Goal: Information Seeking & Learning: Learn about a topic

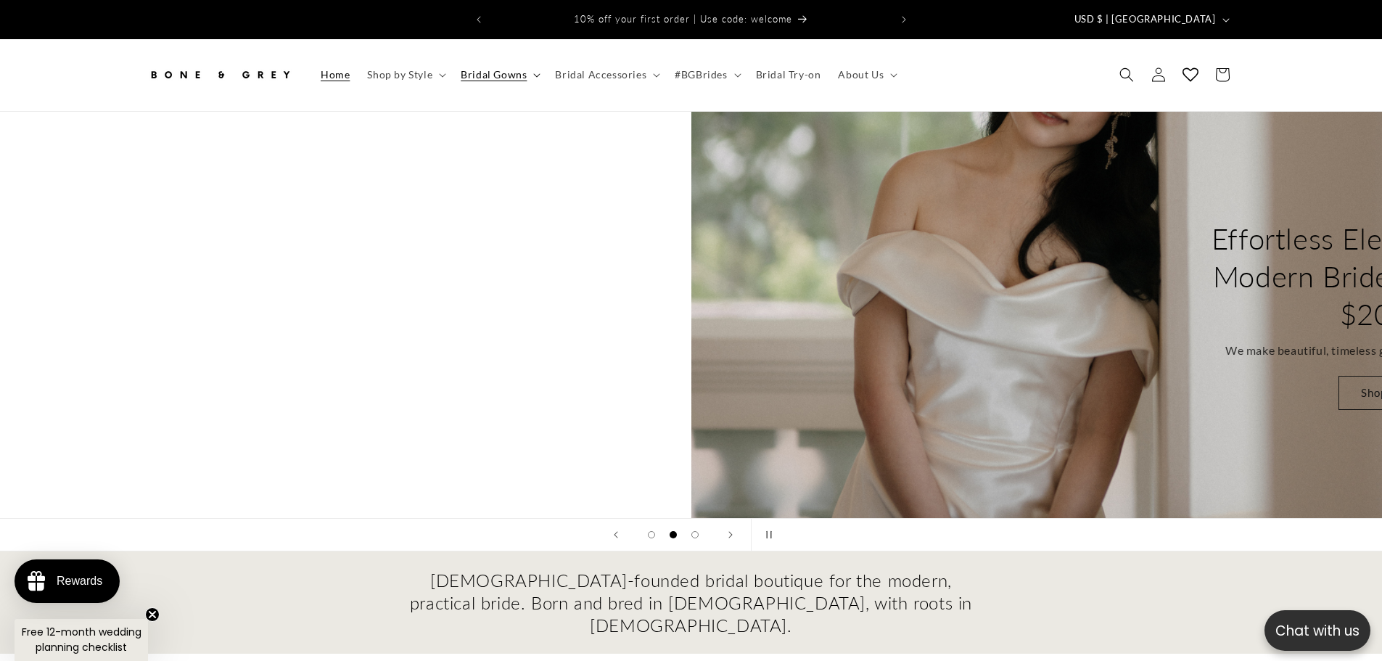
click at [495, 68] on span "Bridal Gowns" at bounding box center [494, 74] width 66 height 13
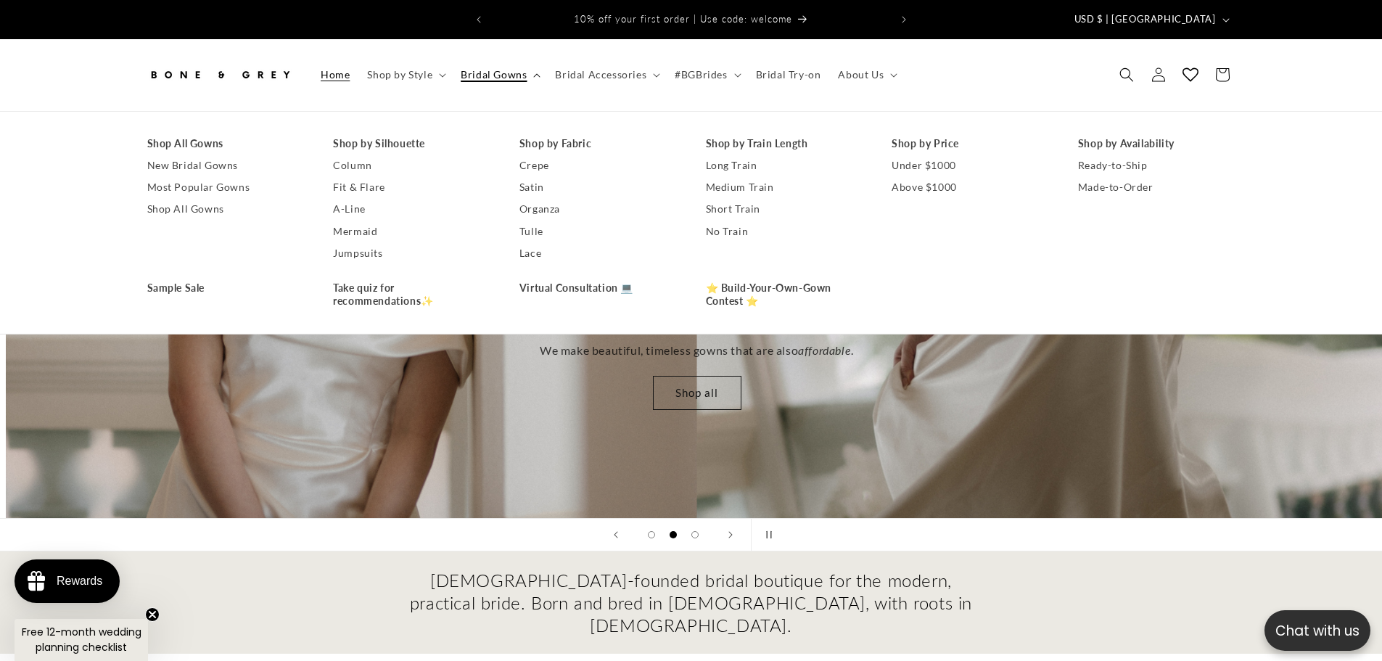
scroll to position [0, 1382]
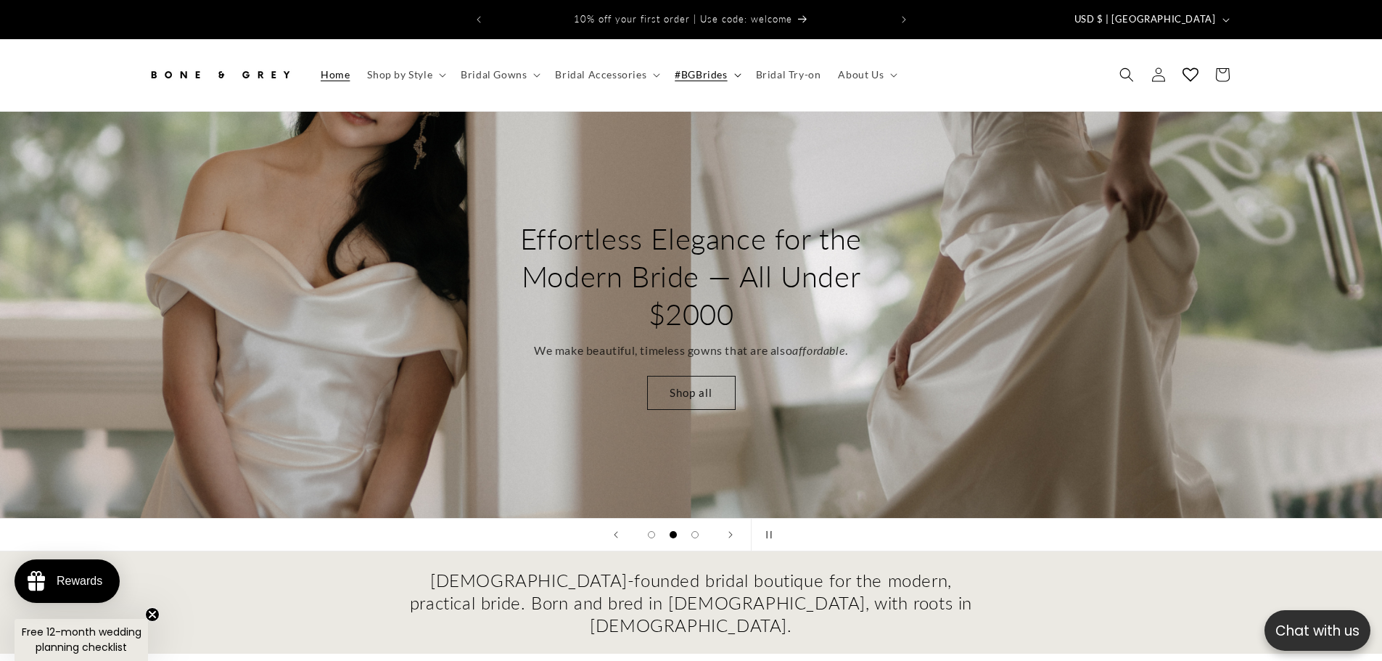
click at [709, 71] on summary "#BGBrides" at bounding box center [706, 74] width 81 height 30
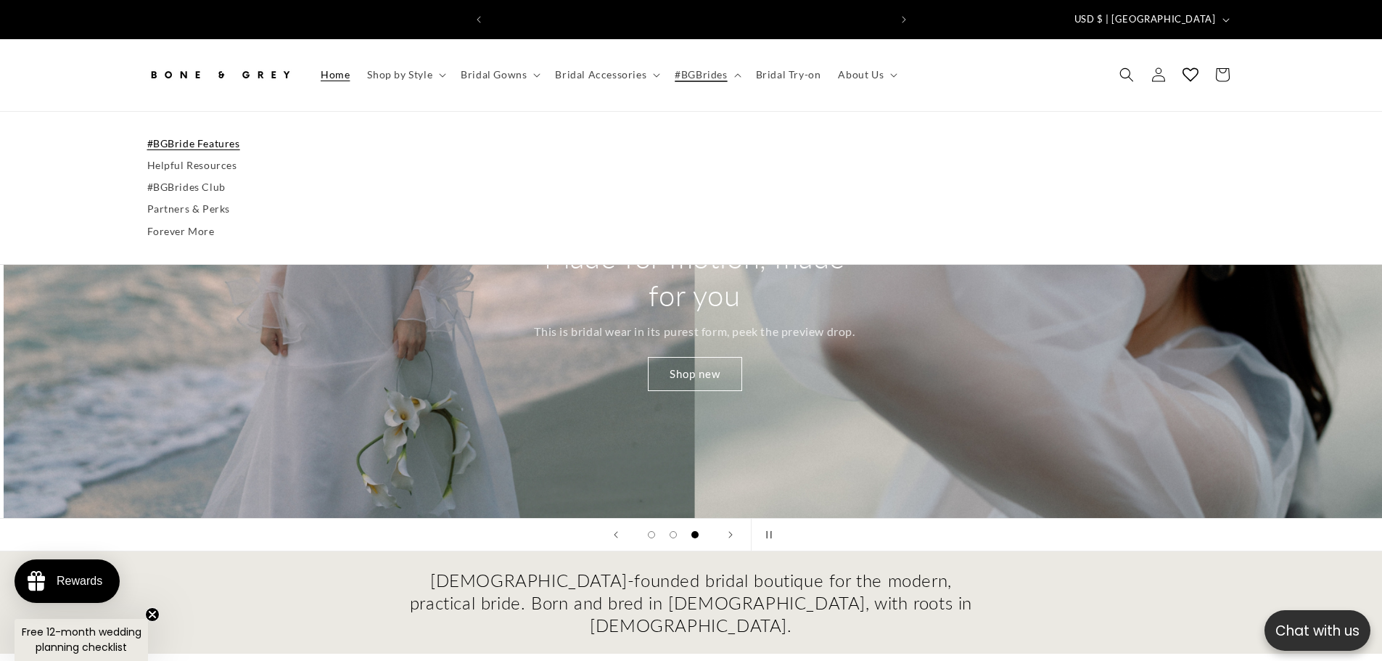
scroll to position [0, 2763]
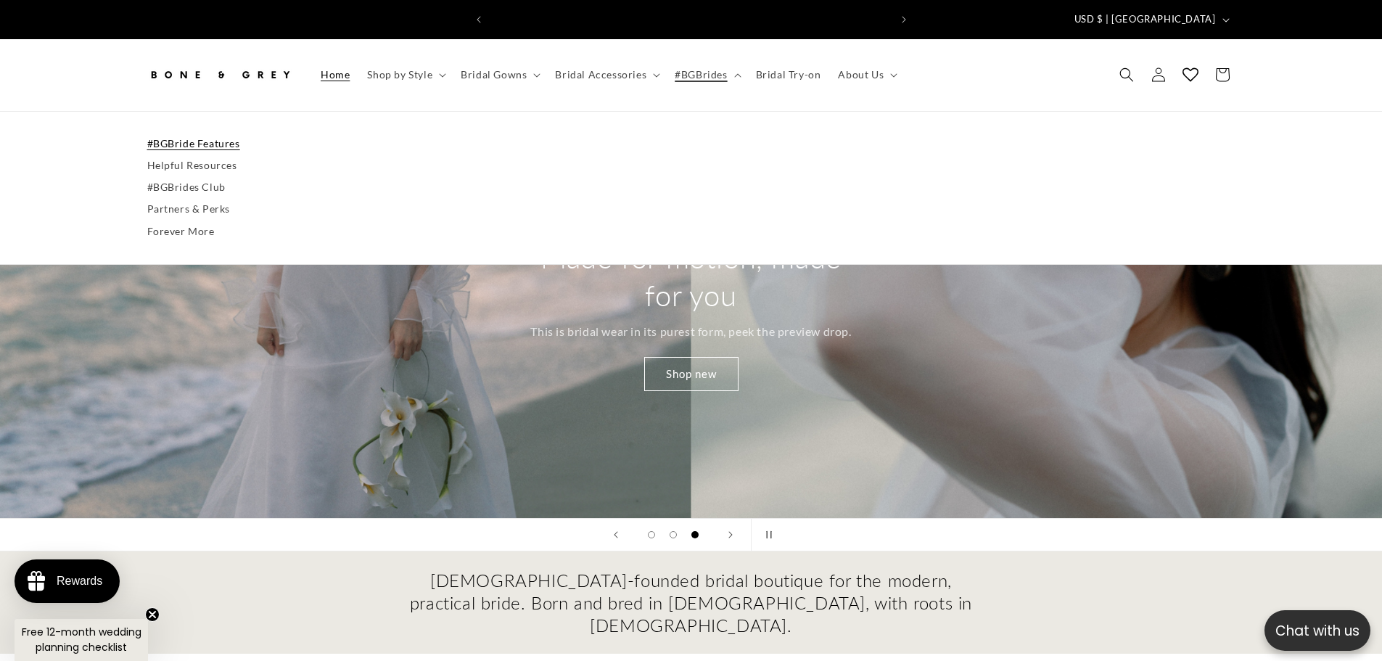
click at [218, 133] on link "#BGBride Features" at bounding box center [691, 144] width 1088 height 22
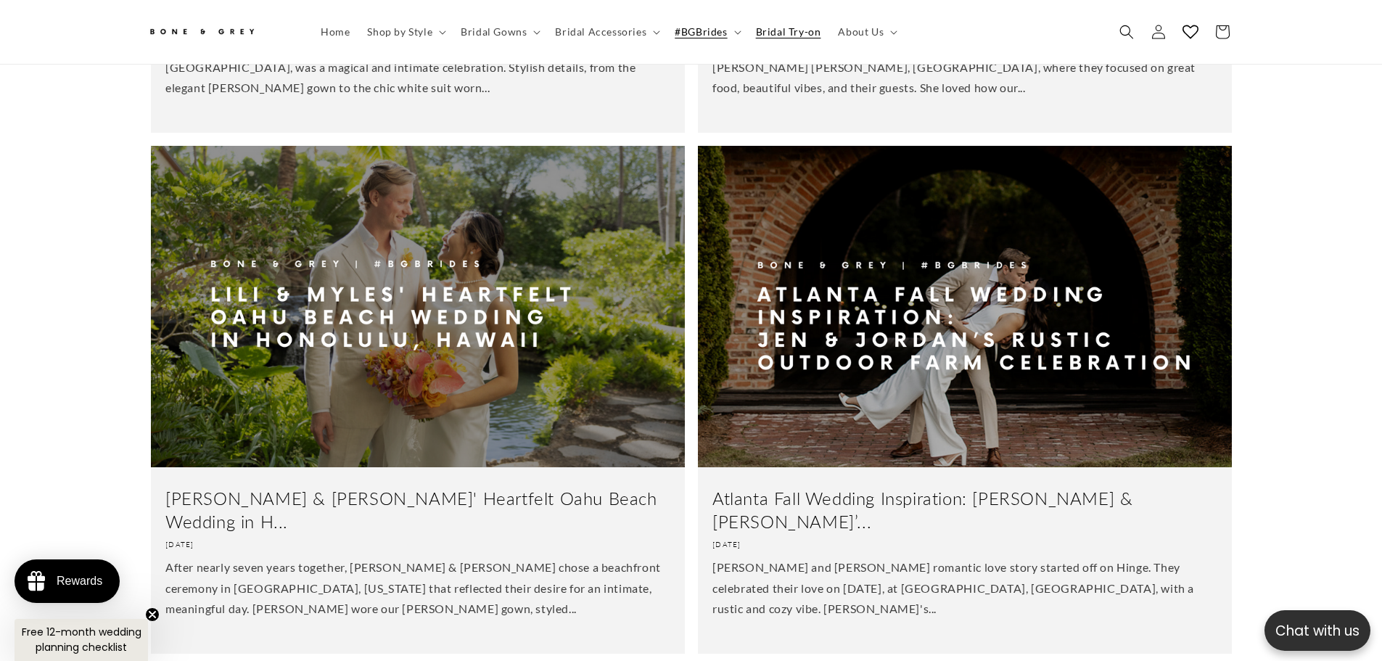
scroll to position [0, 798]
click at [762, 29] on span "Bridal Try-on" at bounding box center [788, 31] width 65 height 13
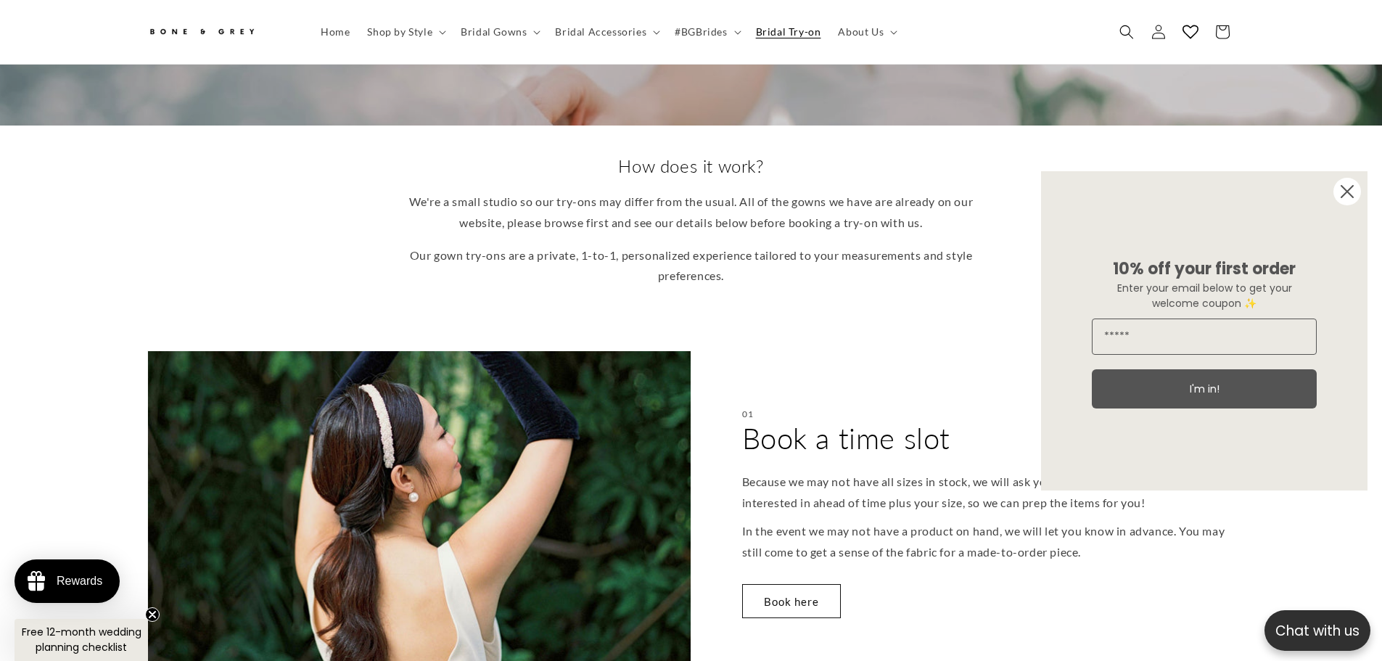
scroll to position [282, 0]
click at [1348, 195] on circle "Close dialog" at bounding box center [1347, 192] width 28 height 28
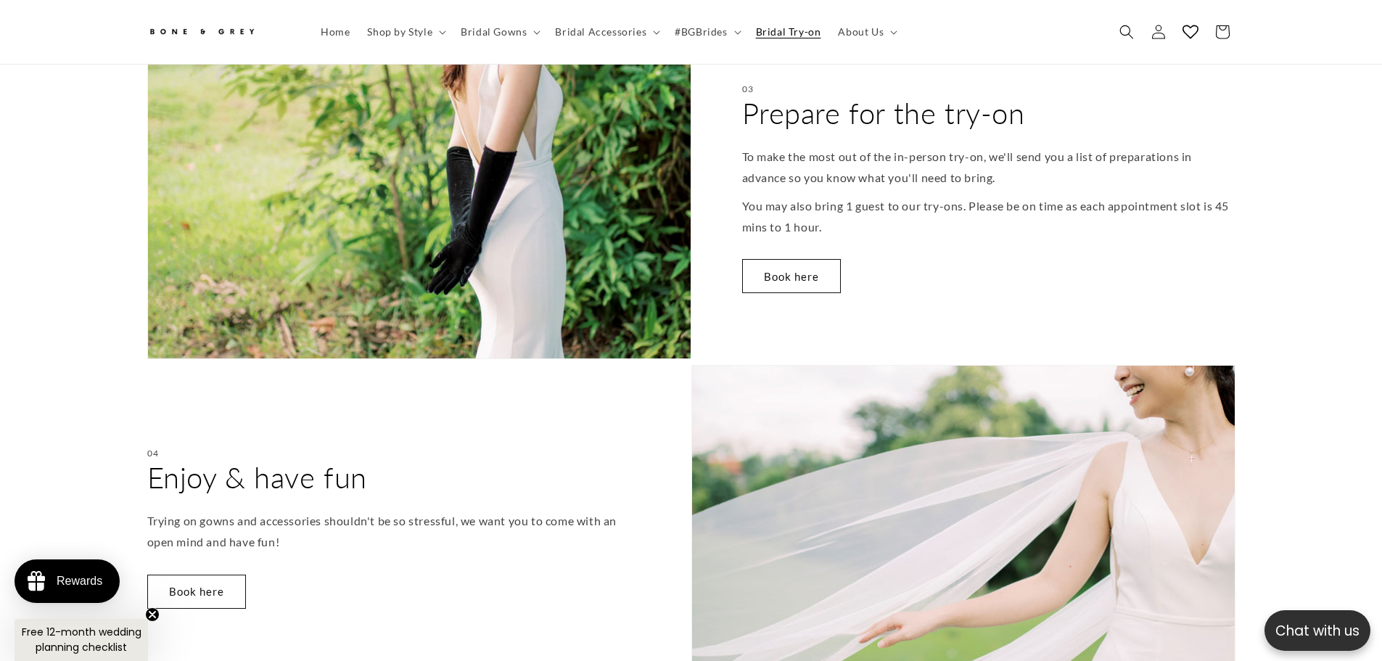
scroll to position [1515, 0]
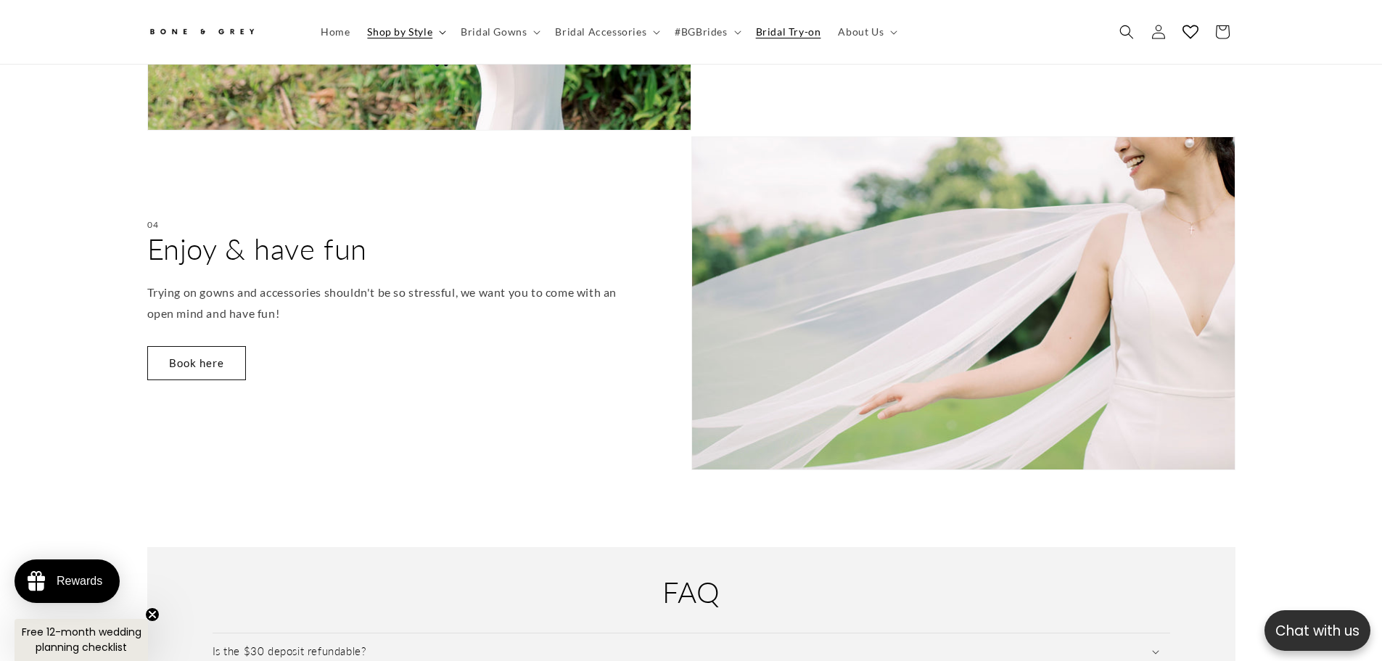
click at [427, 36] on span "Shop by Style" at bounding box center [399, 31] width 65 height 13
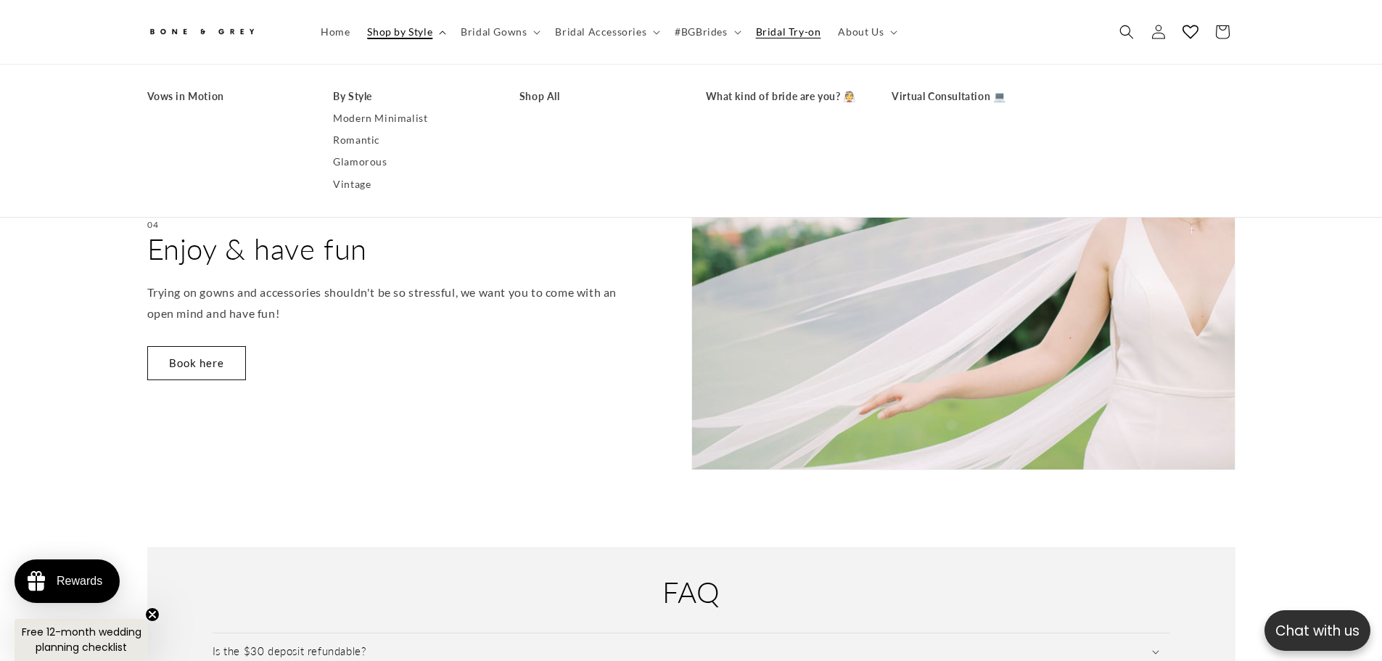
scroll to position [0, 798]
click at [741, 95] on link "What kind of bride are you? 👰" at bounding box center [784, 97] width 157 height 22
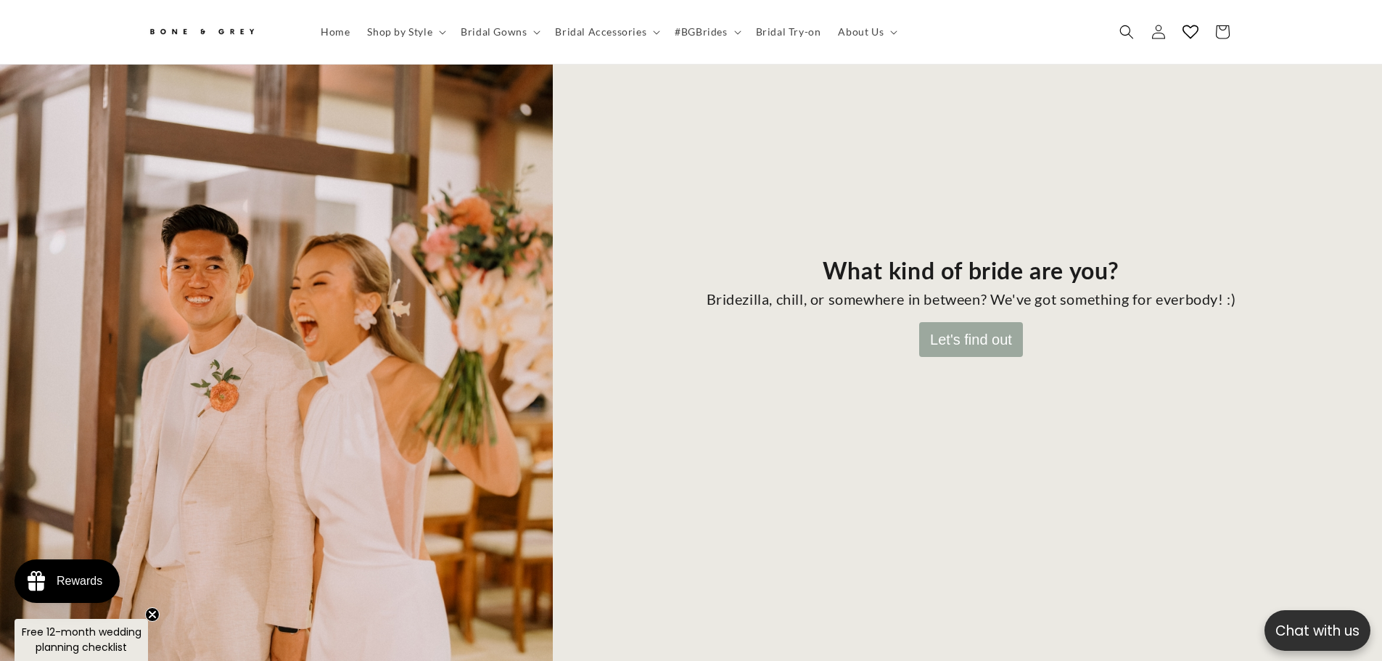
scroll to position [210, 0]
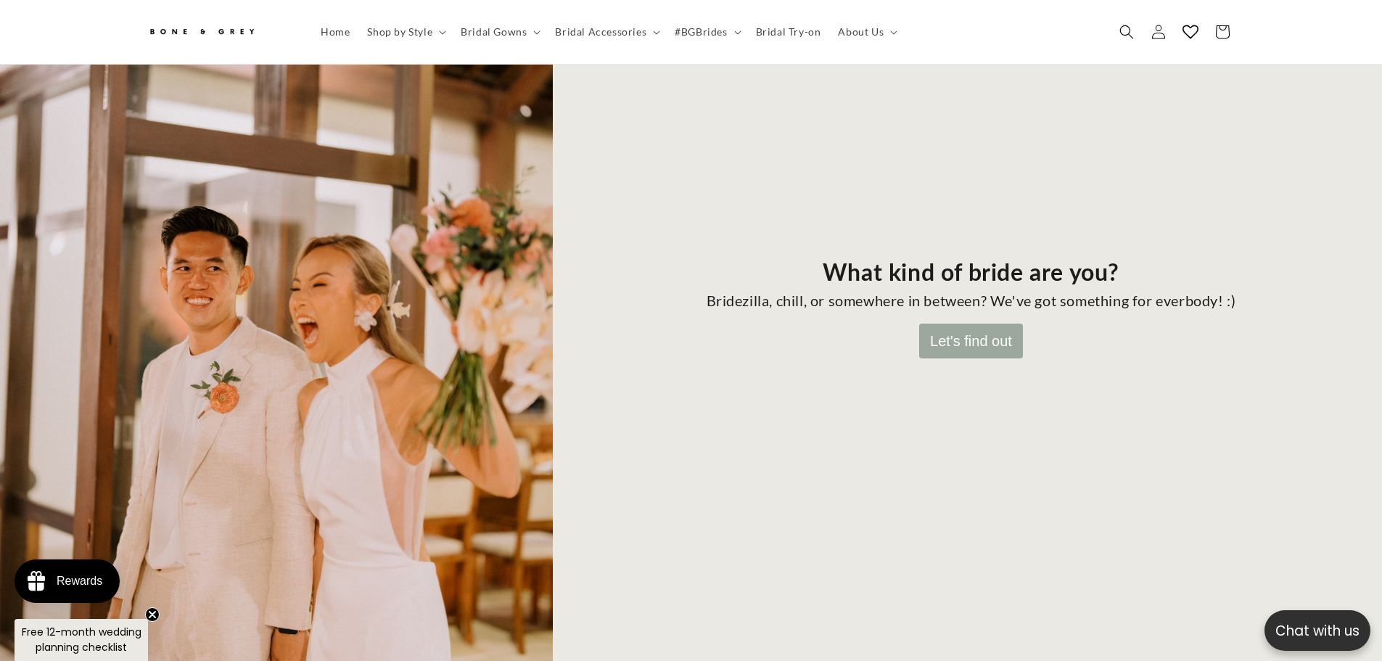
click at [965, 330] on button "Let's find out" at bounding box center [971, 340] width 104 height 35
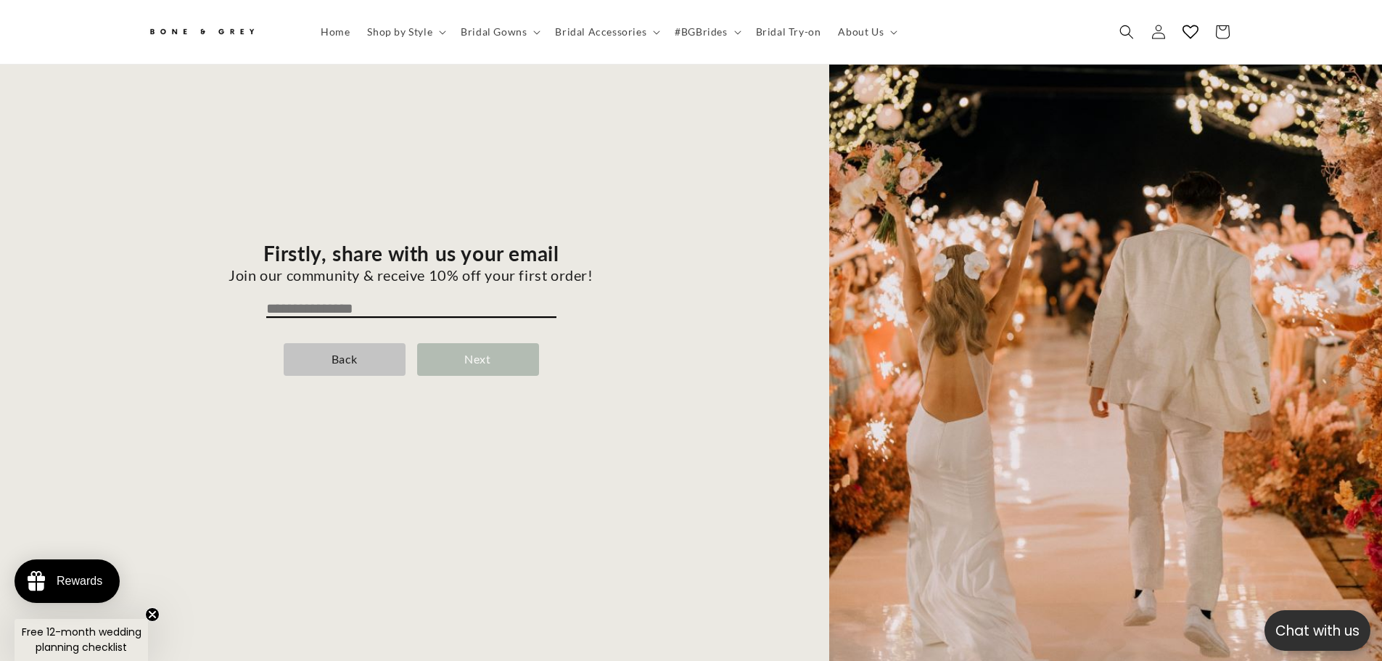
click at [468, 354] on div "Next" at bounding box center [478, 359] width 122 height 33
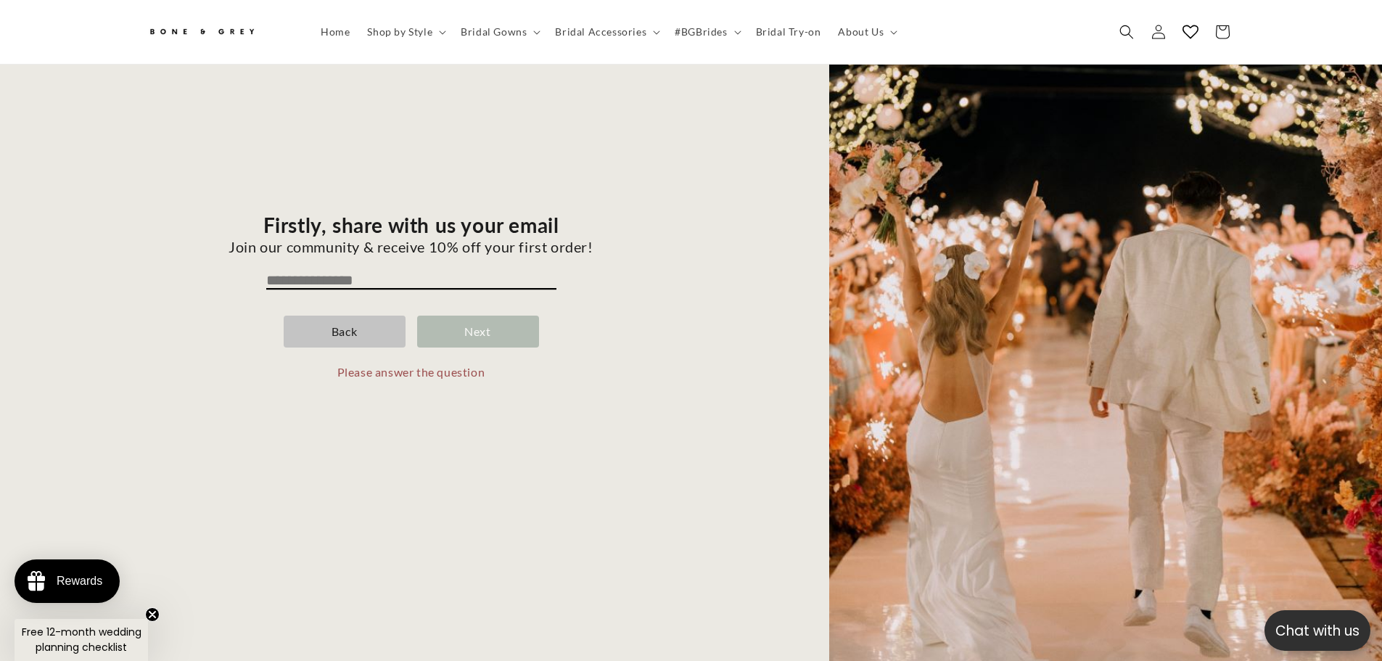
scroll to position [181, 0]
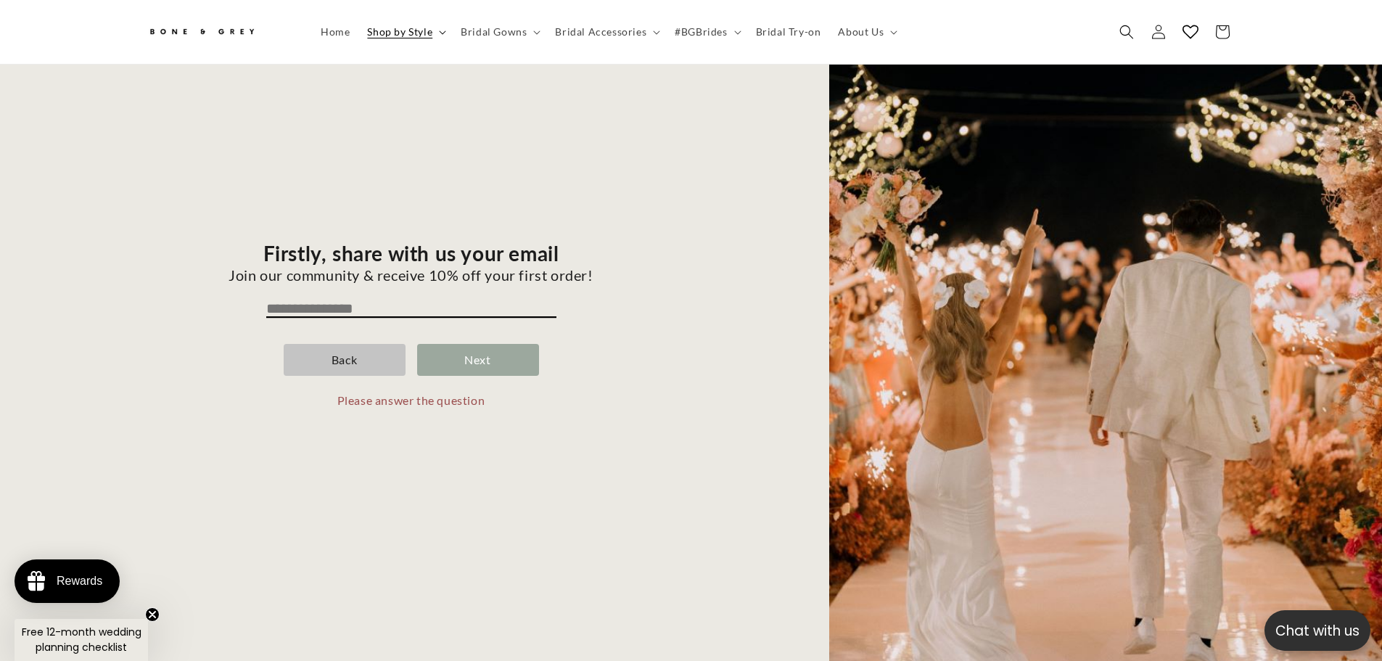
click at [429, 29] on span "Shop by Style" at bounding box center [399, 31] width 65 height 13
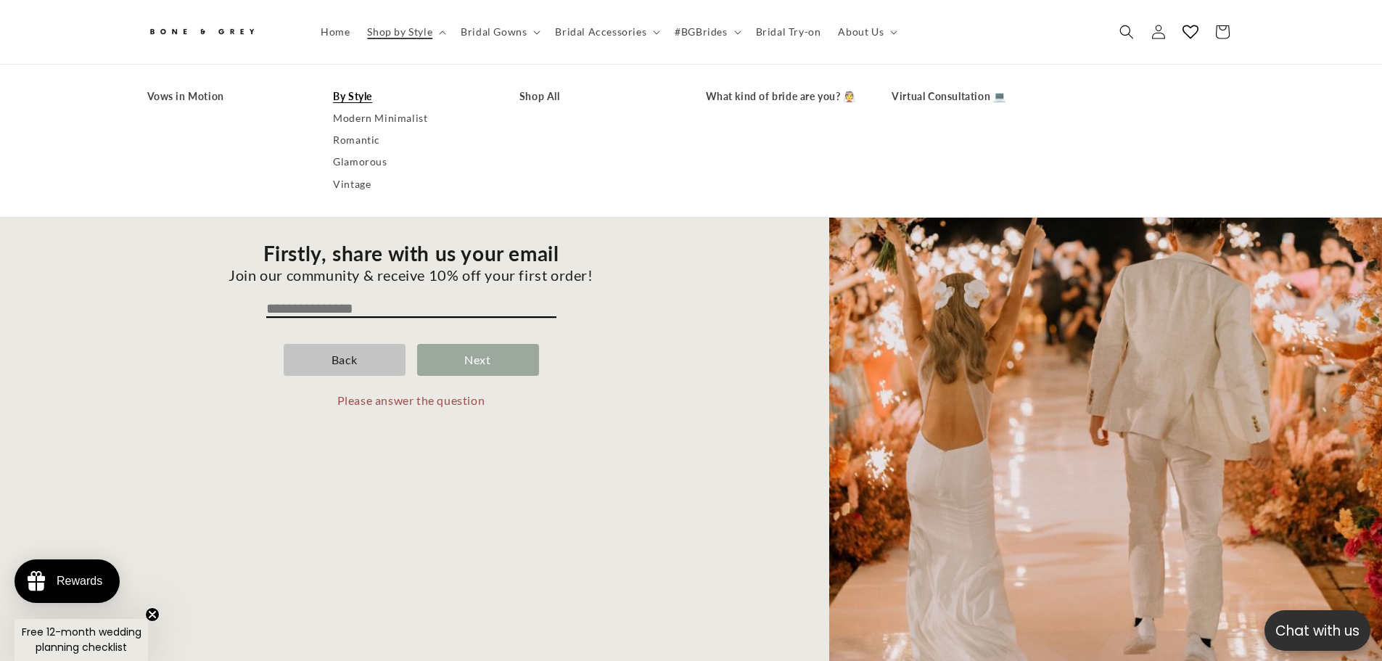
scroll to position [0, 798]
click at [508, 33] on span "Bridal Gowns" at bounding box center [494, 31] width 66 height 13
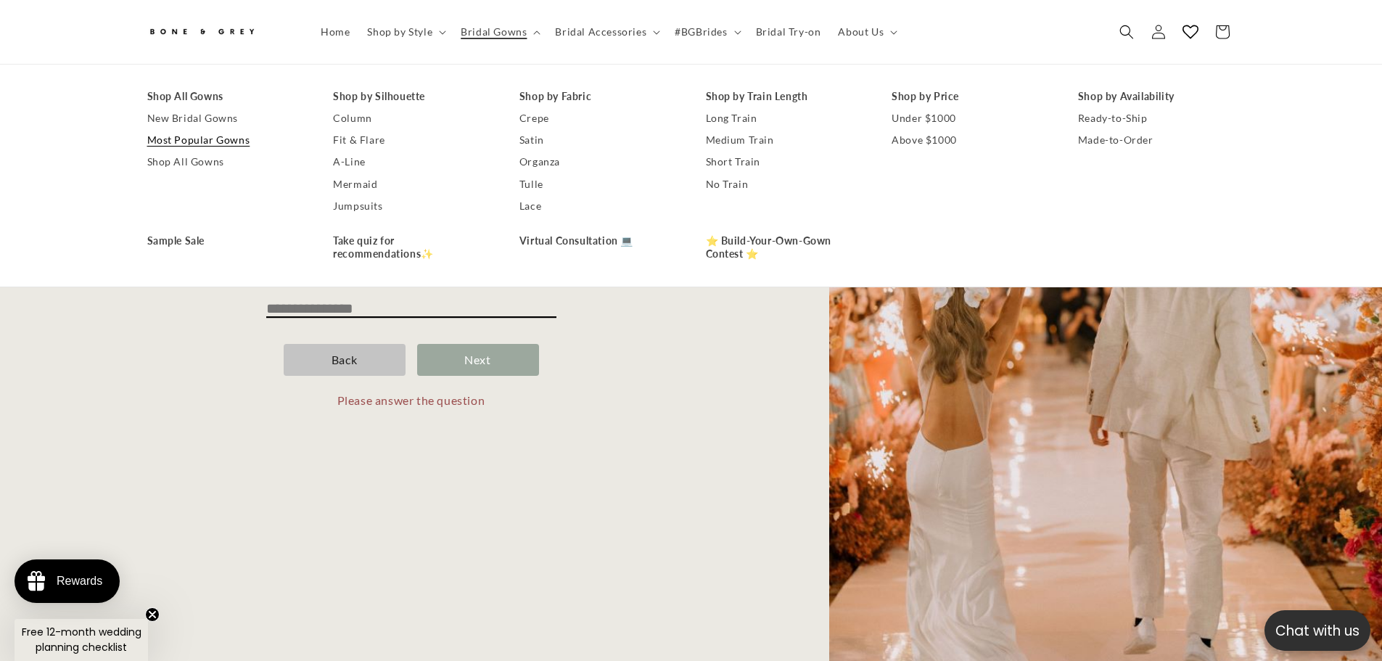
scroll to position [0, 0]
click at [372, 244] on link "Take quiz for recommendations✨" at bounding box center [411, 247] width 157 height 35
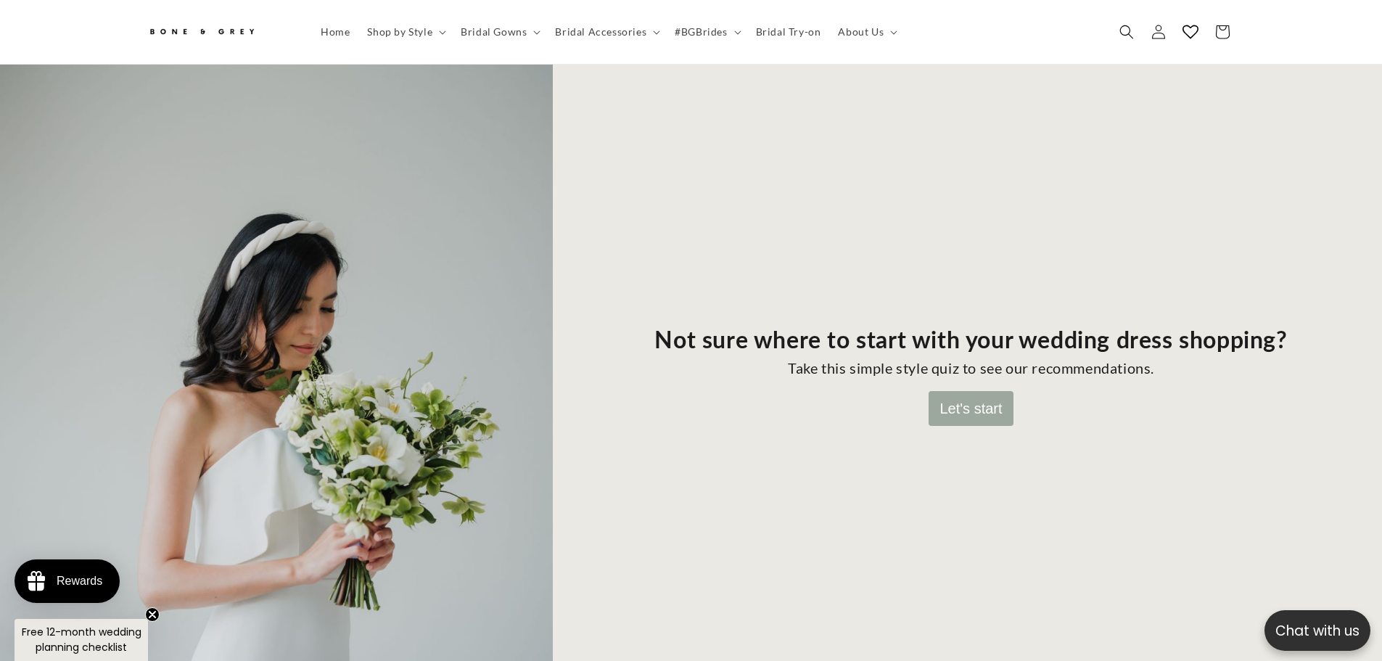
scroll to position [137, 0]
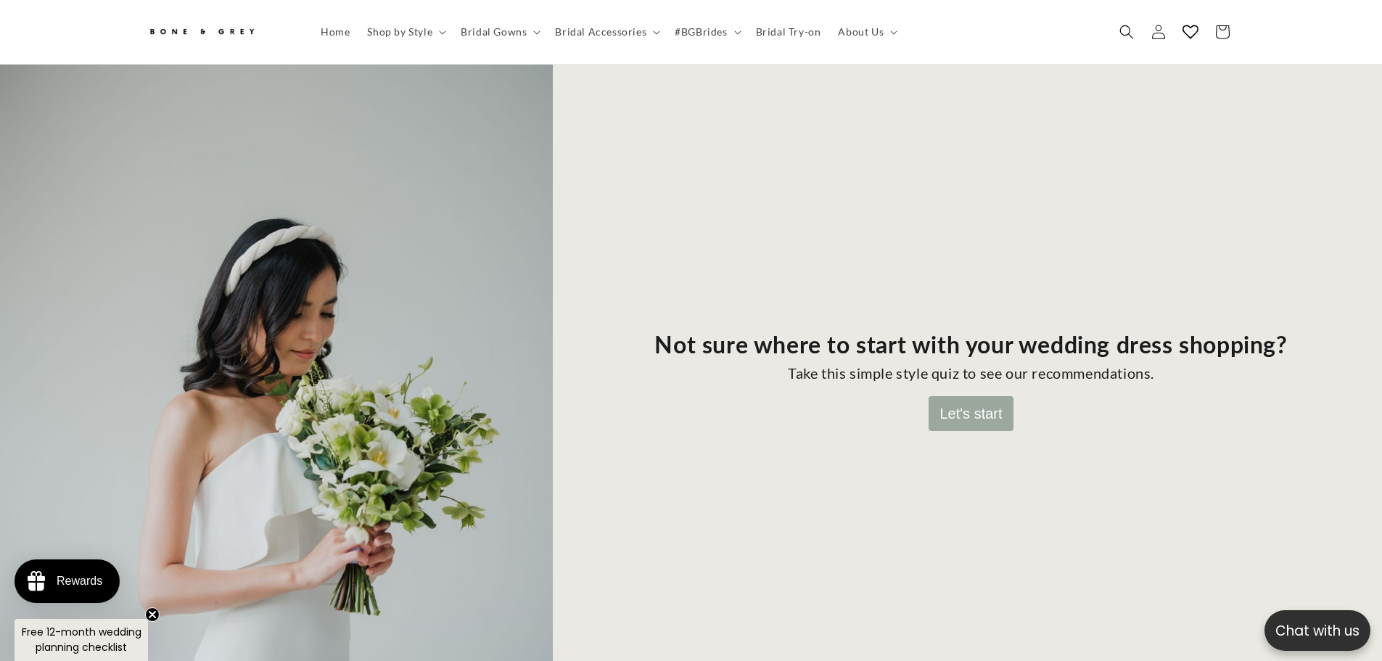
click at [954, 398] on button "Let's start" at bounding box center [970, 413] width 84 height 35
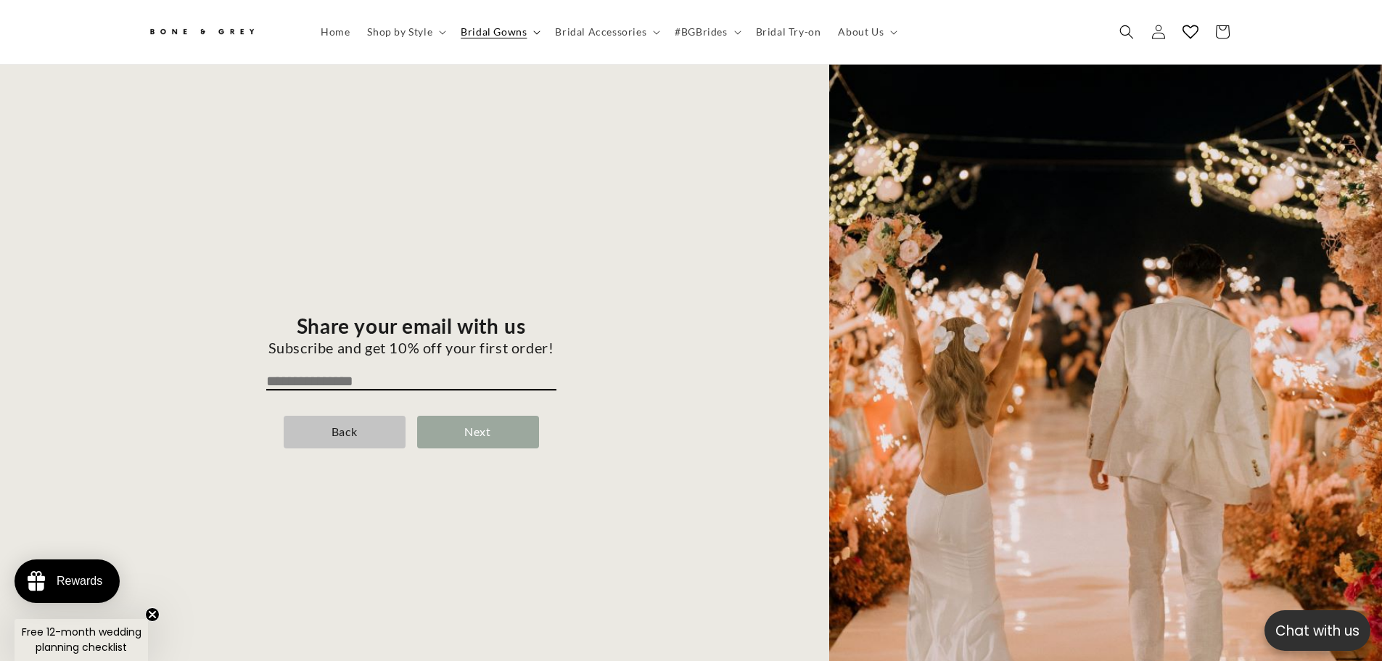
click at [478, 27] on span "Bridal Gowns" at bounding box center [494, 31] width 66 height 13
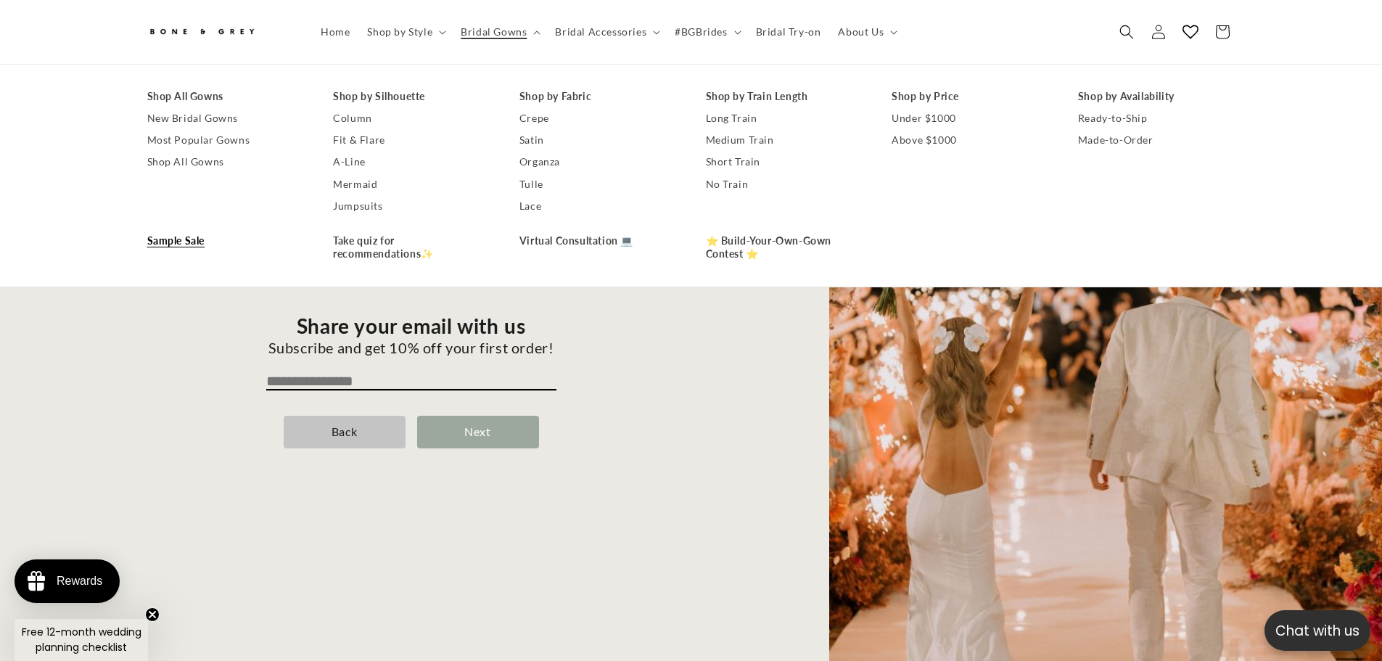
scroll to position [0, 0]
click at [184, 230] on link "Sample Sale" at bounding box center [225, 241] width 157 height 22
click at [181, 242] on link "Sample Sale" at bounding box center [225, 241] width 157 height 22
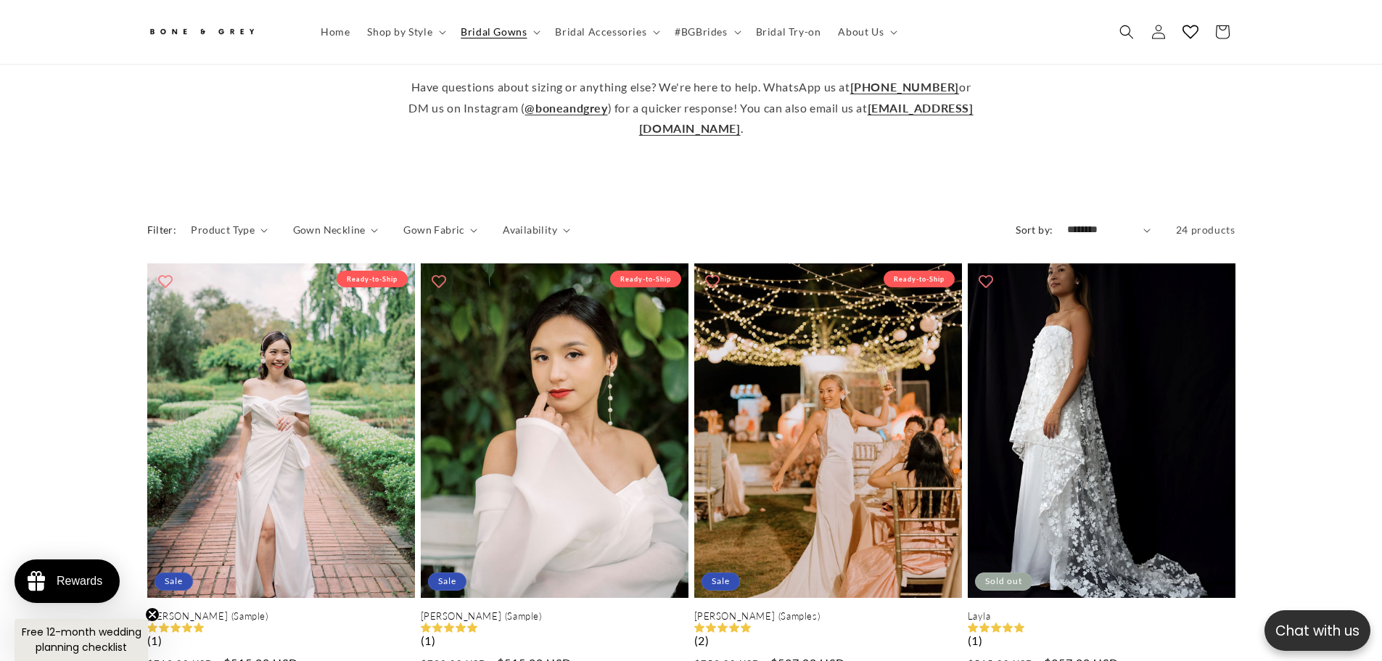
scroll to position [0, 798]
click at [527, 222] on span "Availability" at bounding box center [530, 229] width 54 height 15
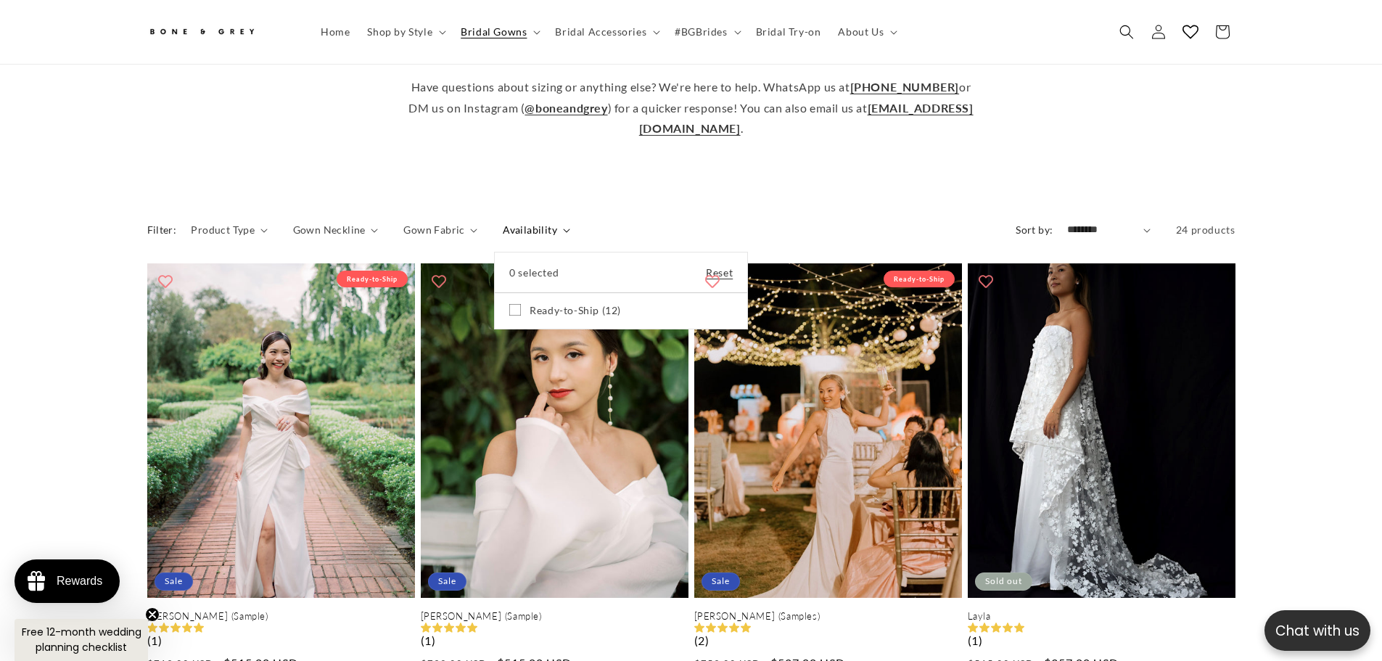
click at [515, 304] on icon at bounding box center [515, 310] width 12 height 12
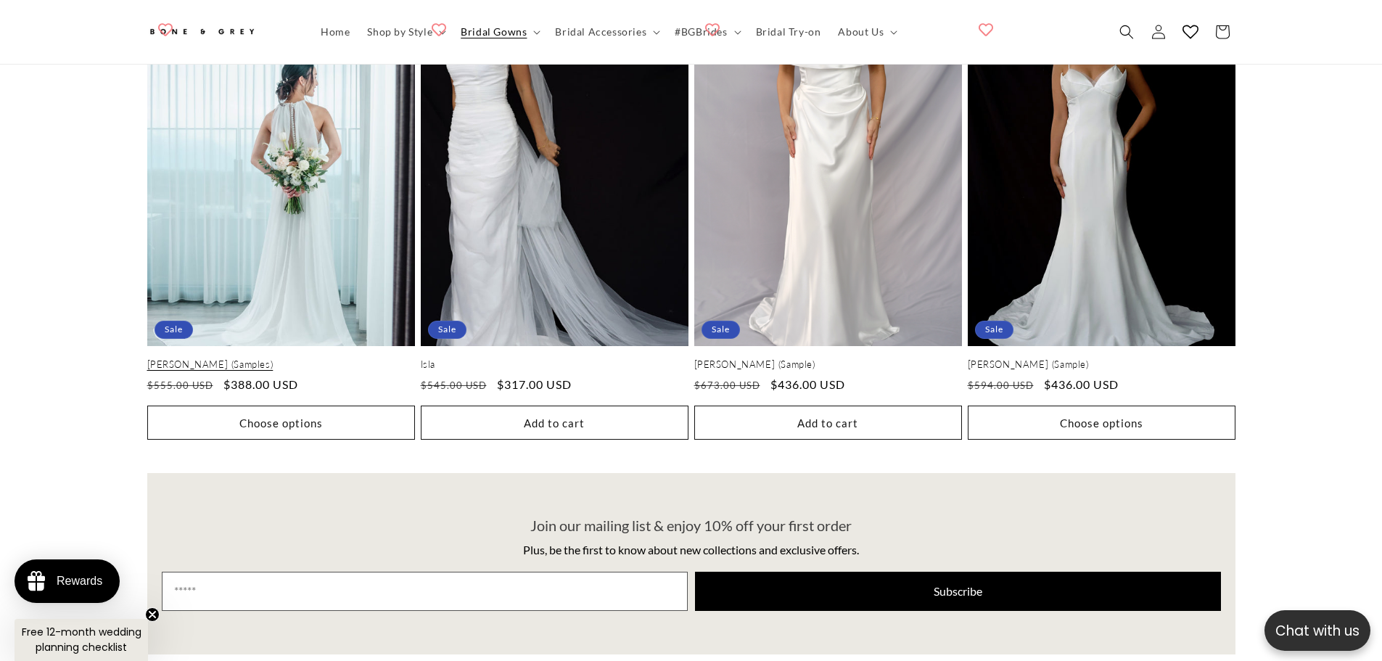
scroll to position [1515, 0]
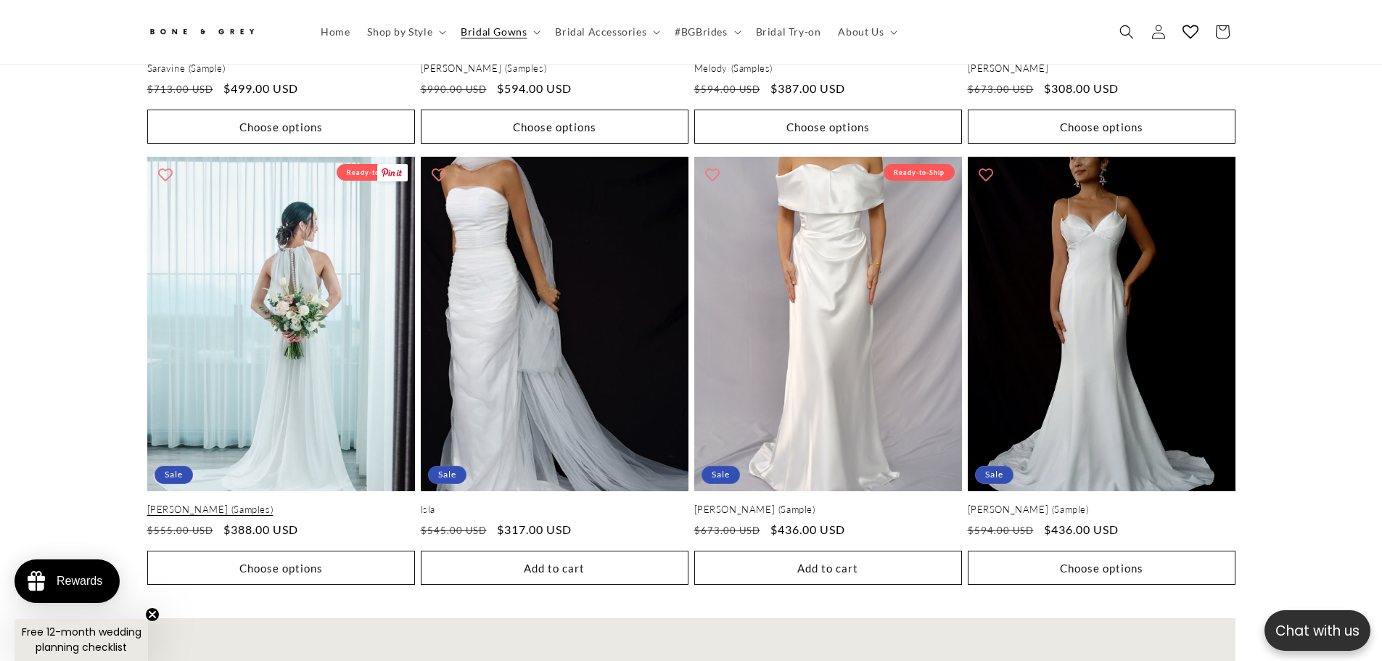
click at [306, 503] on link "Elise (Samples)" at bounding box center [281, 509] width 268 height 12
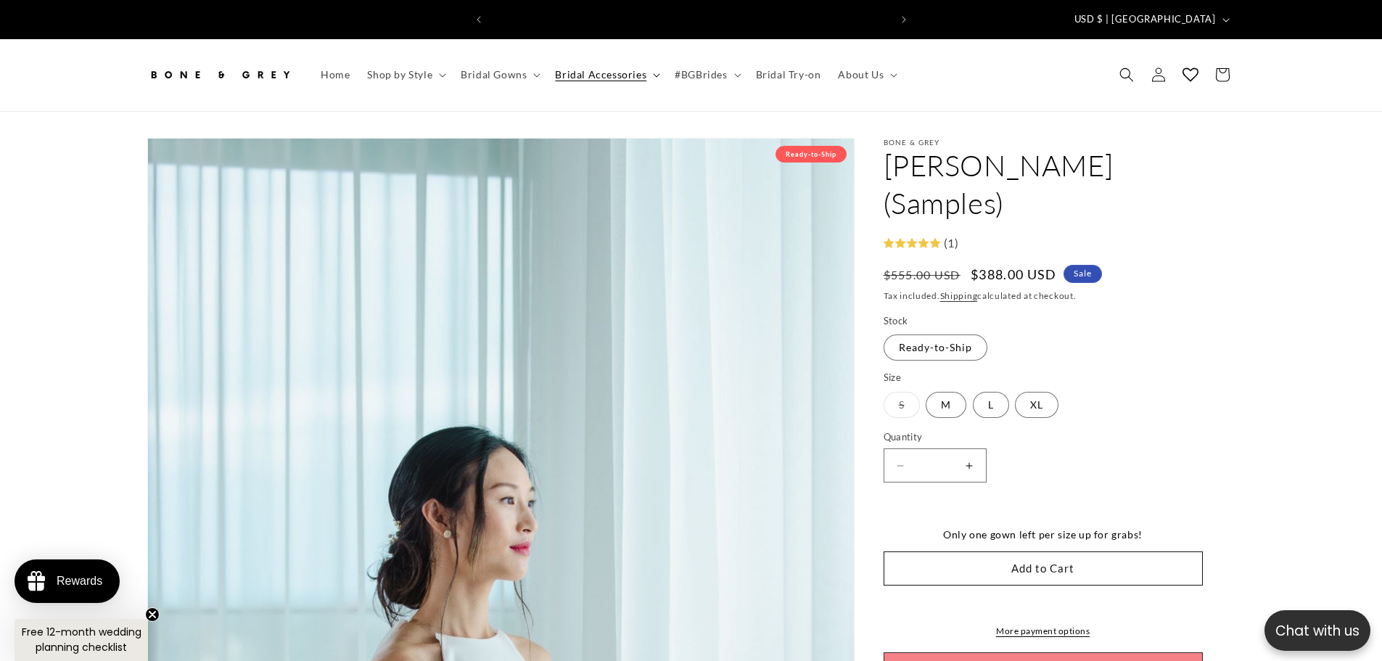
scroll to position [0, 399]
click at [507, 68] on span "Bridal Gowns" at bounding box center [494, 74] width 66 height 13
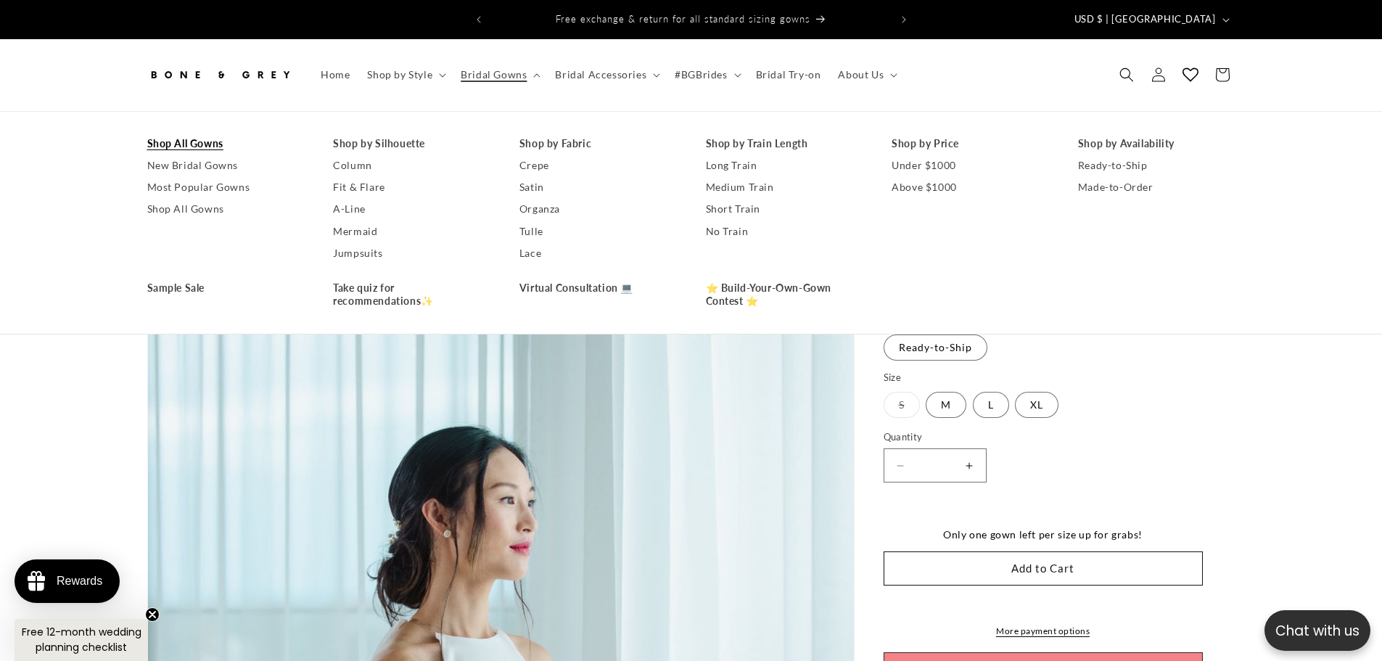
click at [204, 133] on link "Shop All Gowns" at bounding box center [225, 144] width 157 height 22
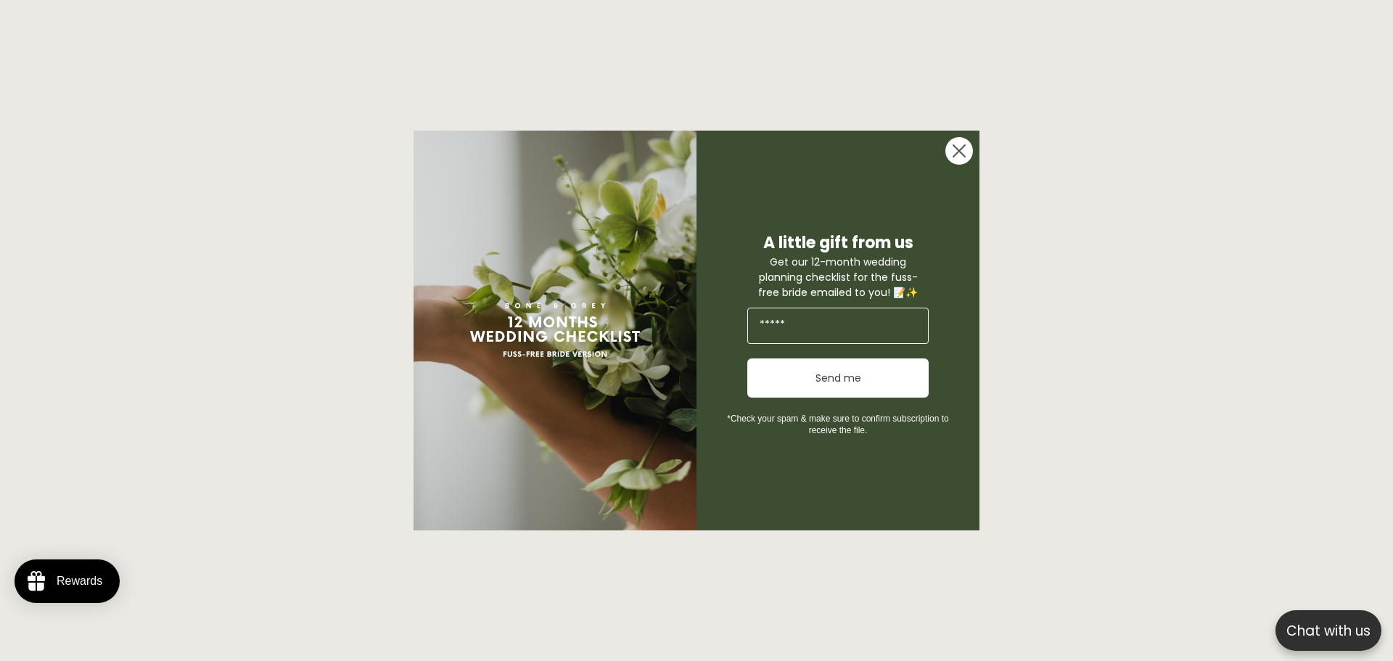
click at [949, 151] on circle "Close dialog" at bounding box center [959, 151] width 28 height 28
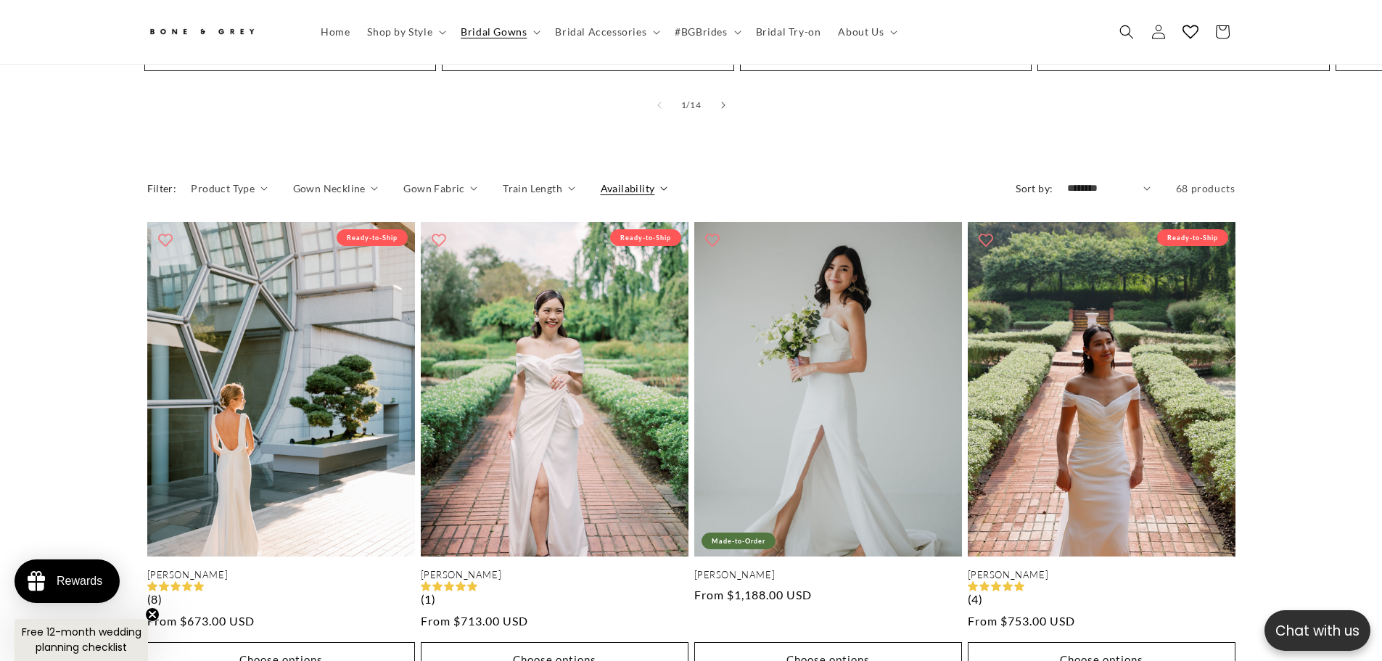
scroll to position [0, 399]
click at [628, 181] on span "Availability" at bounding box center [628, 188] width 54 height 15
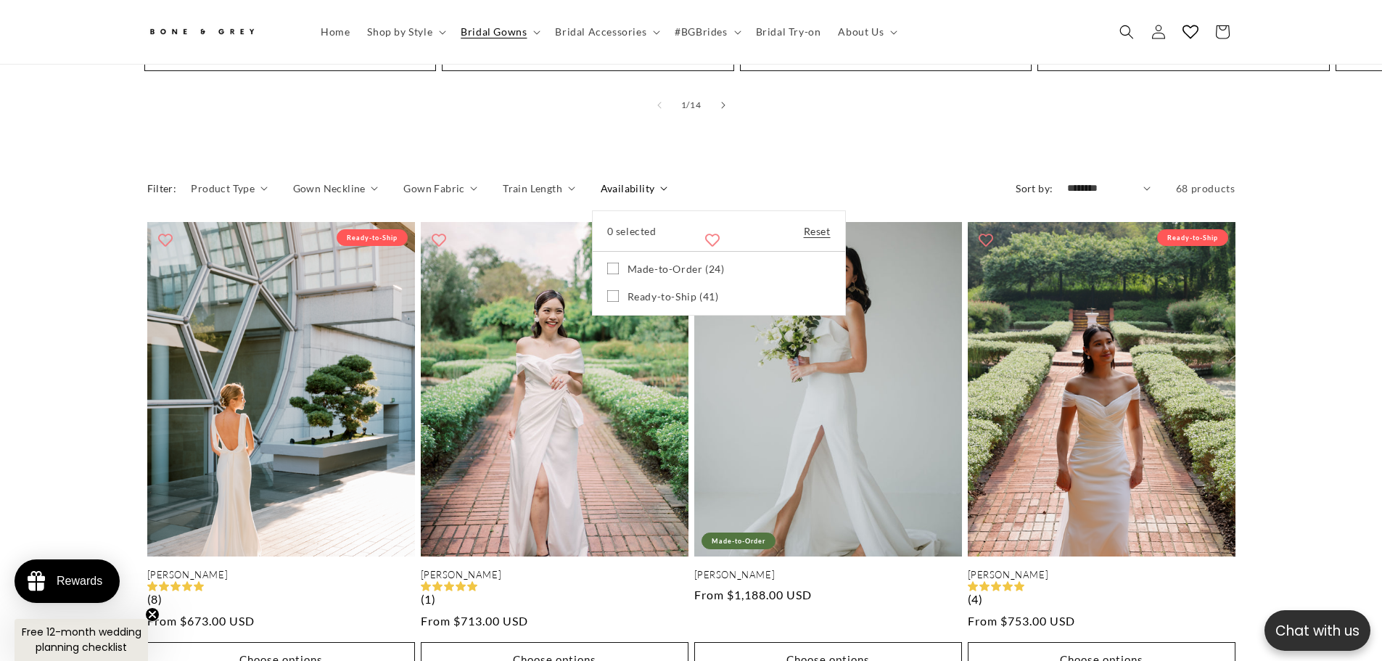
click at [607, 290] on icon at bounding box center [613, 296] width 12 height 12
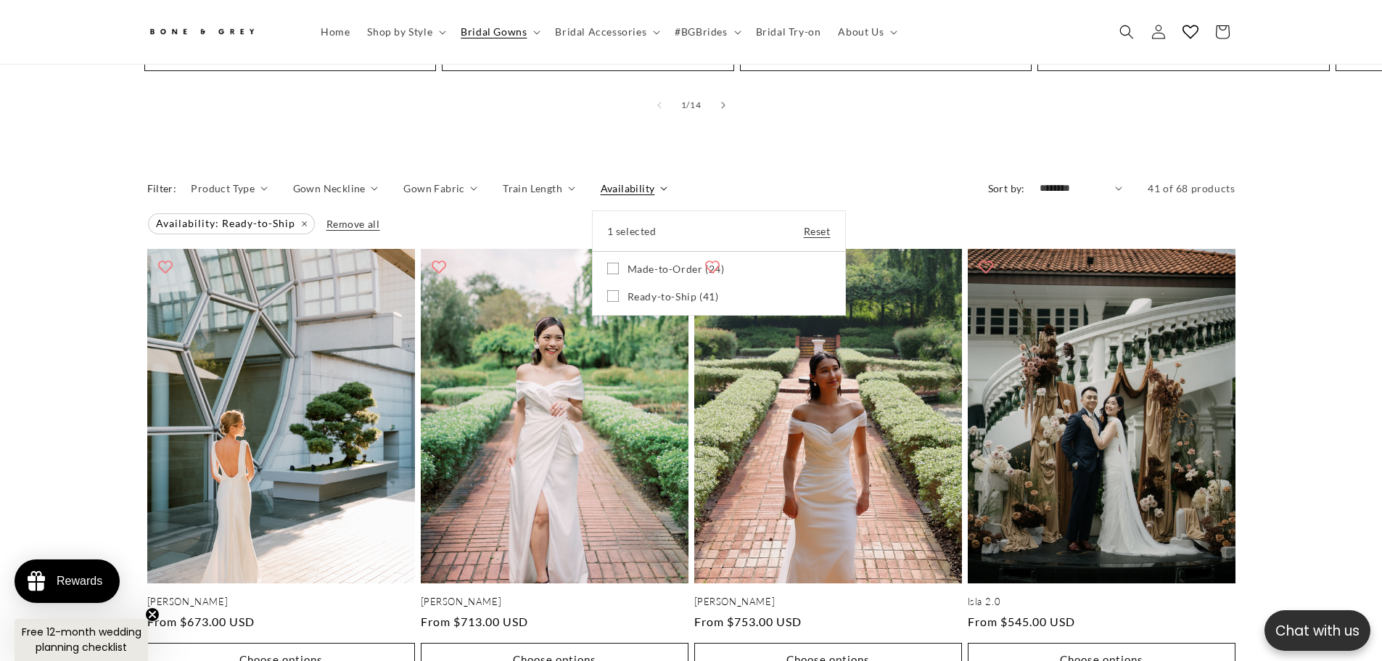
click at [667, 181] on summary "Availability" at bounding box center [634, 188] width 67 height 15
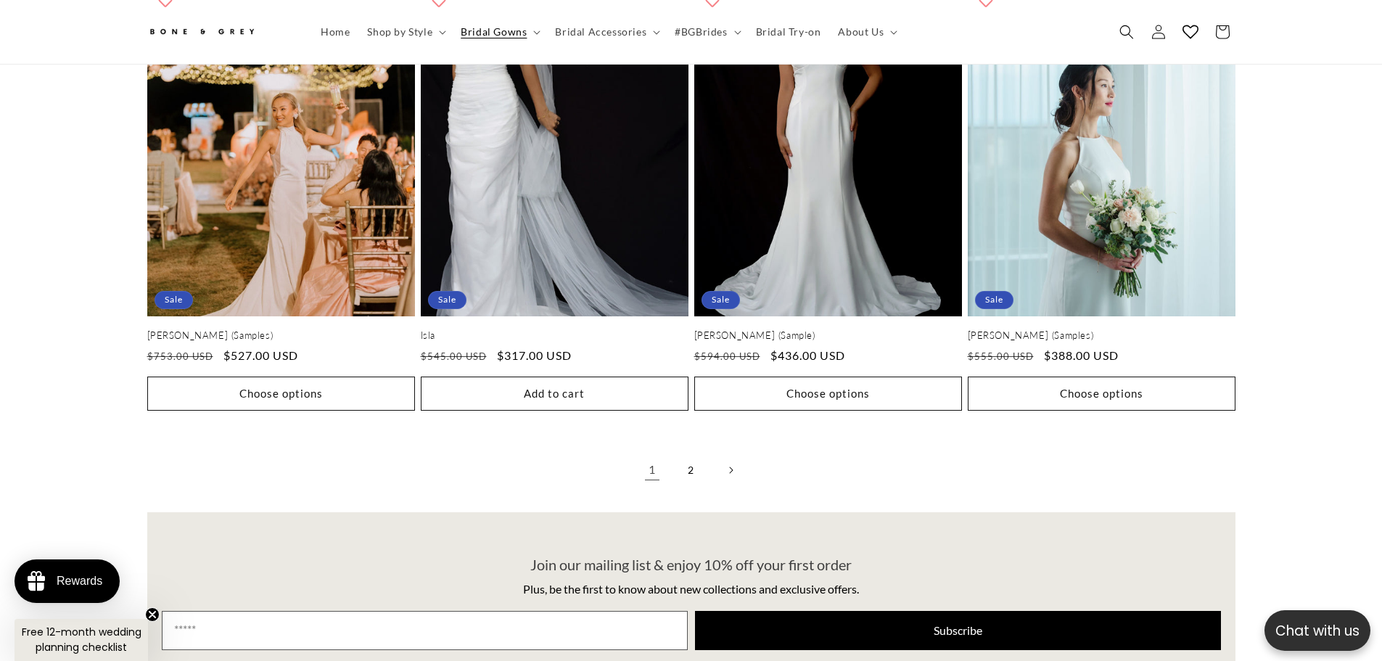
scroll to position [3618, 0]
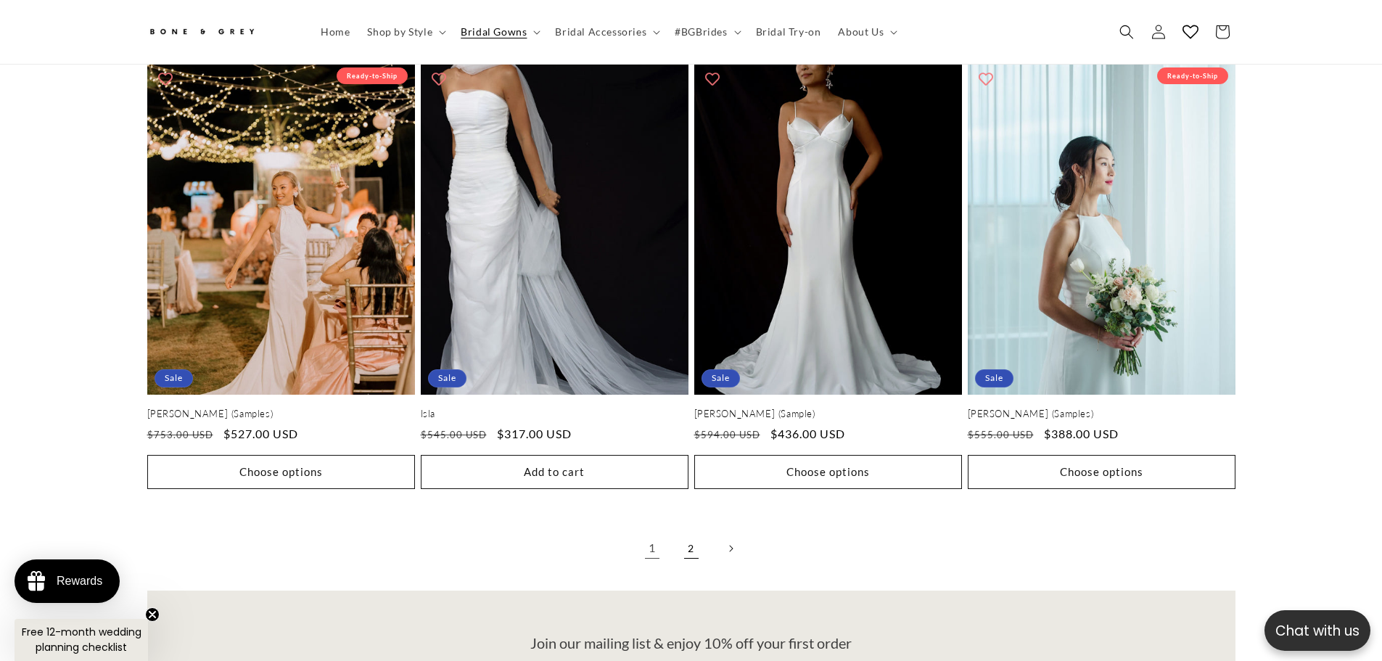
click at [698, 533] on link "2" at bounding box center [691, 548] width 32 height 32
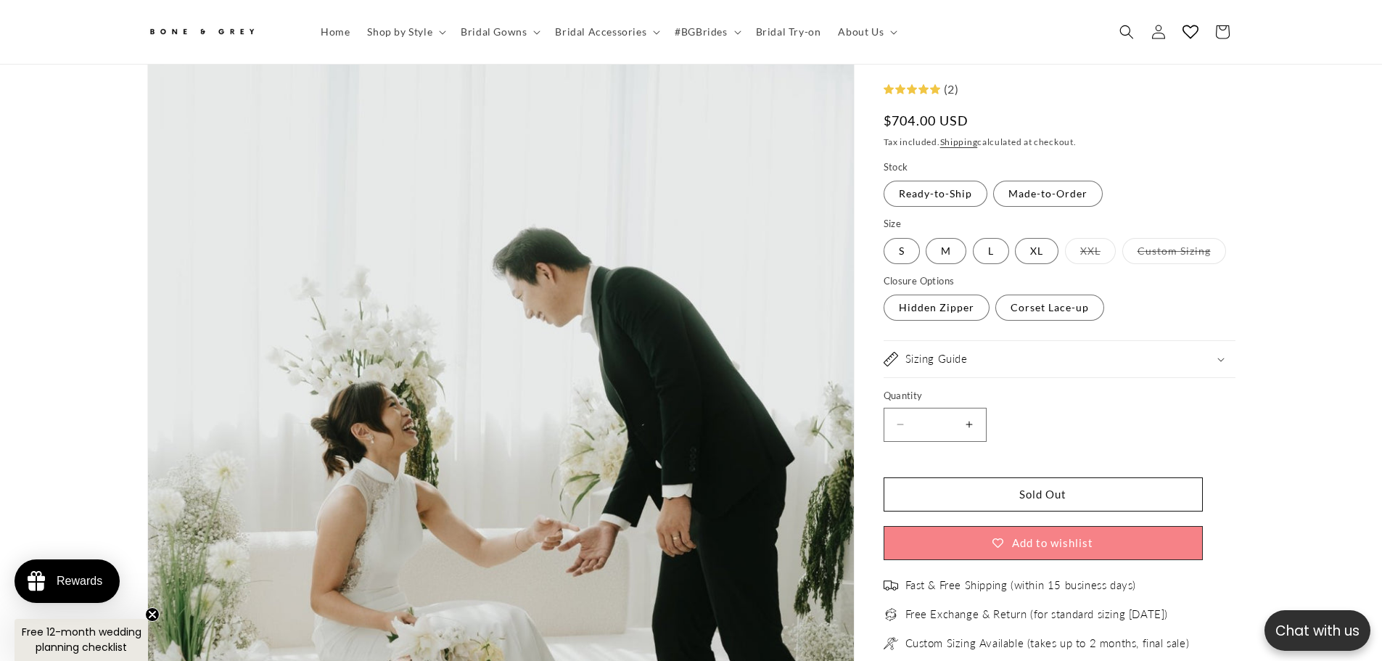
scroll to position [210, 0]
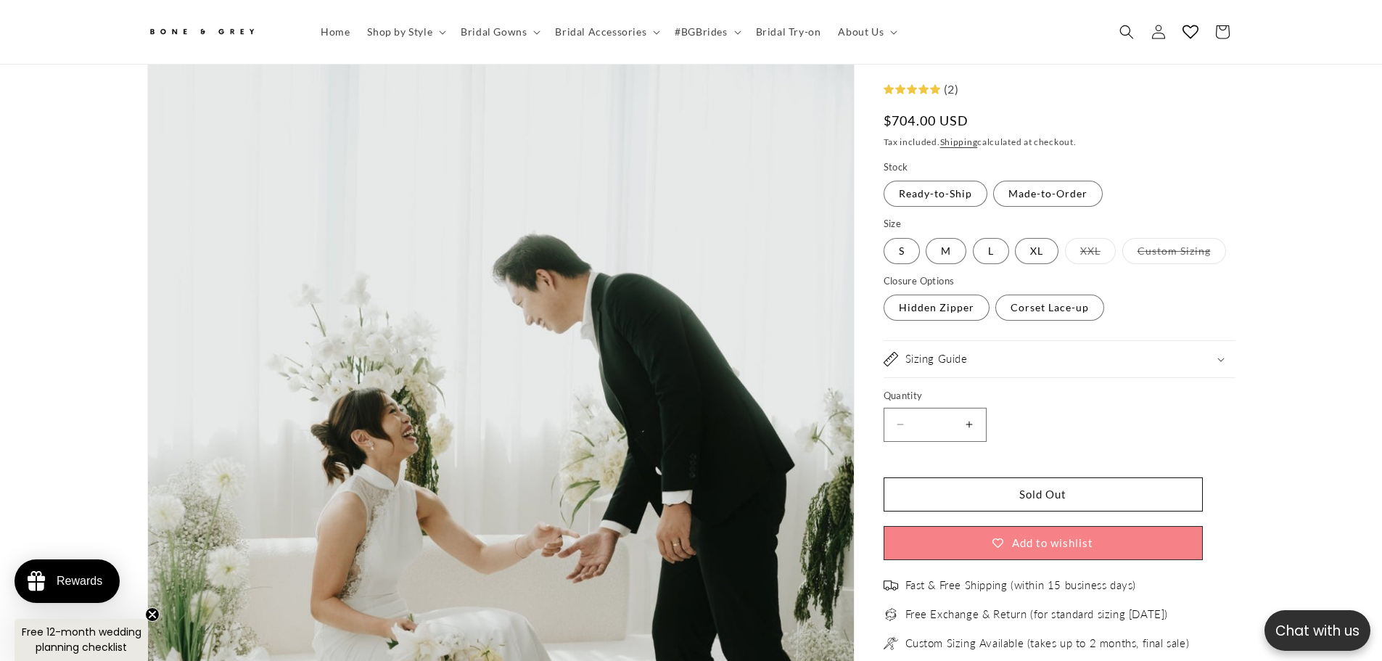
click at [995, 362] on div "Sizing Guide" at bounding box center [1059, 359] width 352 height 15
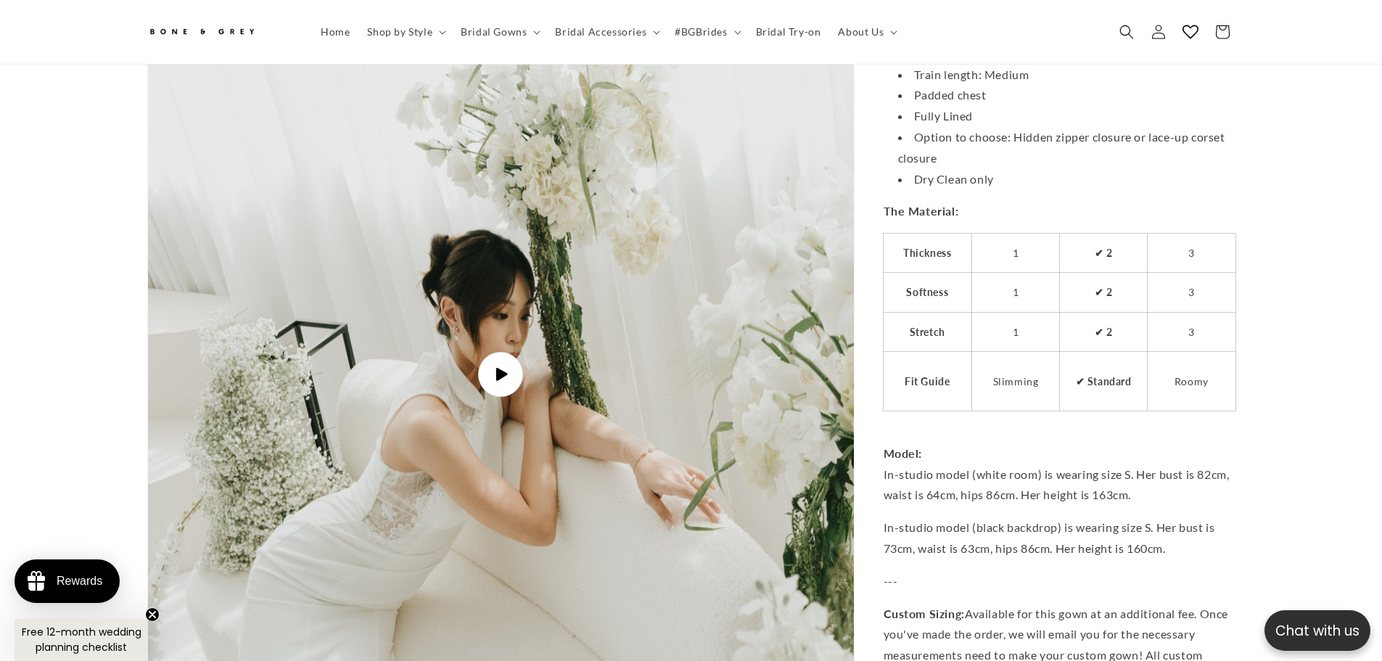
scroll to position [4779, 0]
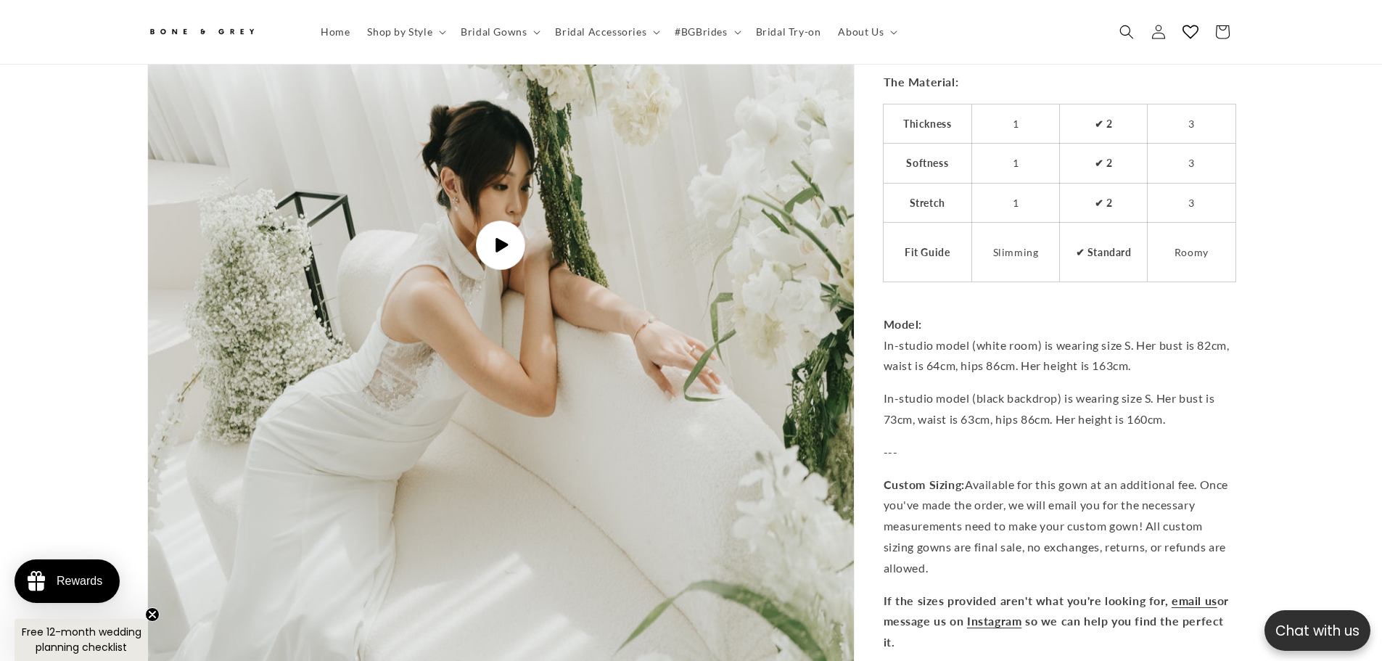
click at [492, 238] on span "Play video" at bounding box center [500, 244] width 49 height 49
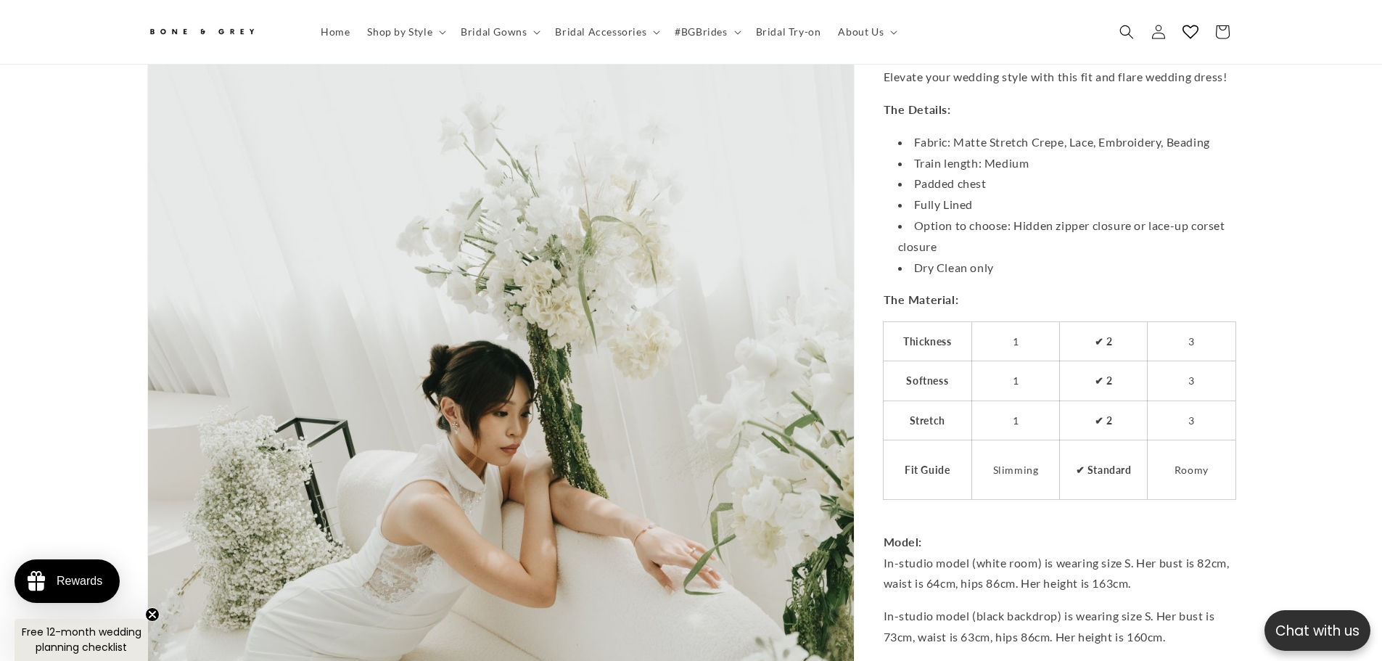
scroll to position [0, 0]
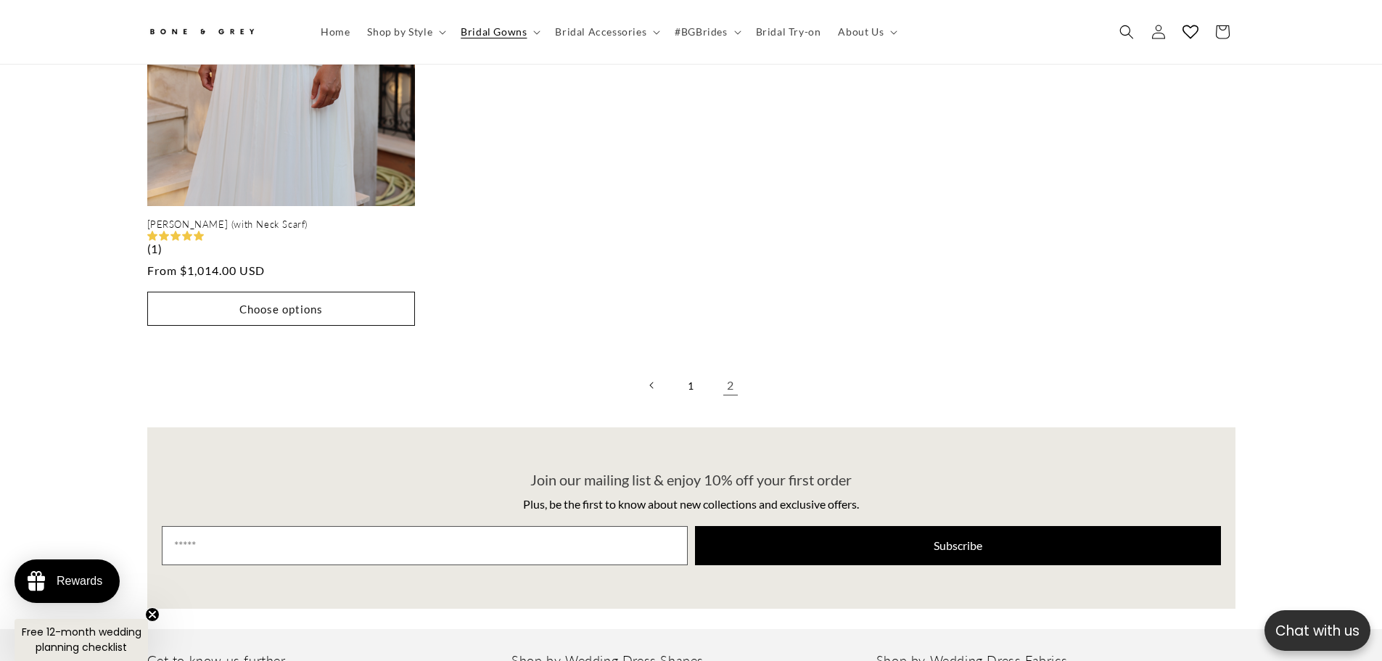
scroll to position [3473, 0]
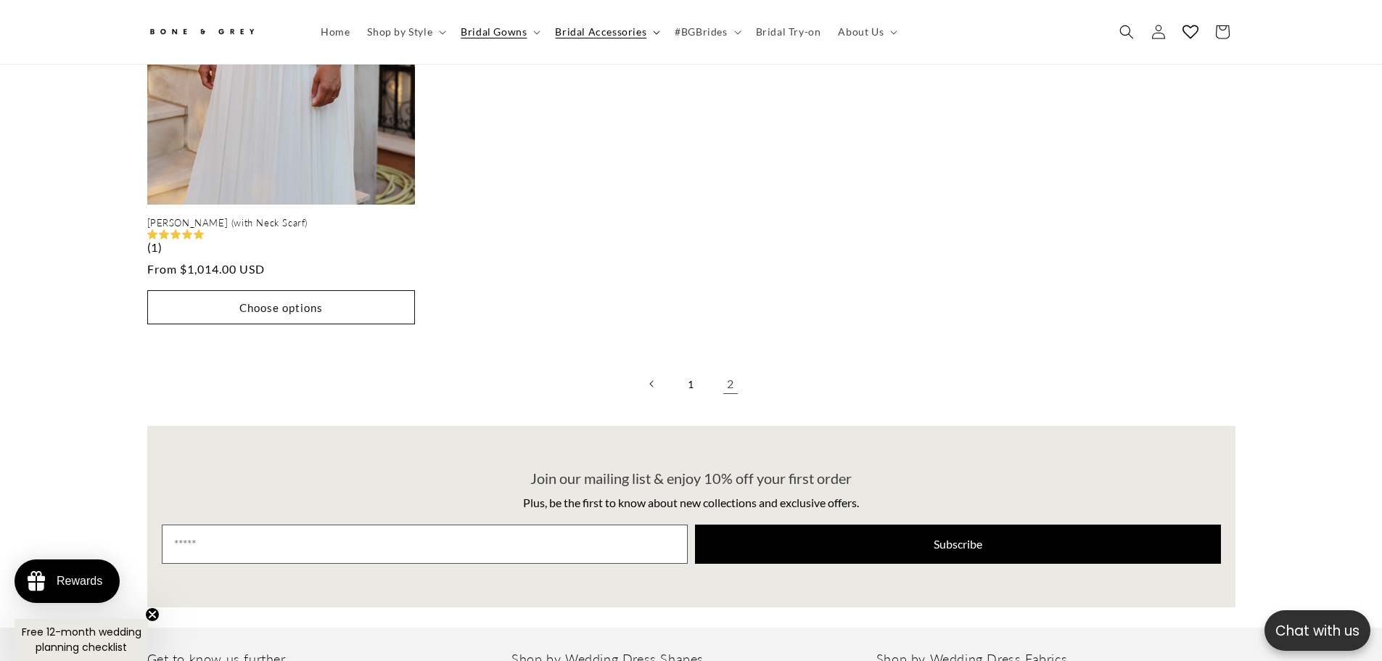
click at [614, 36] on span "Bridal Accessories" at bounding box center [600, 31] width 91 height 13
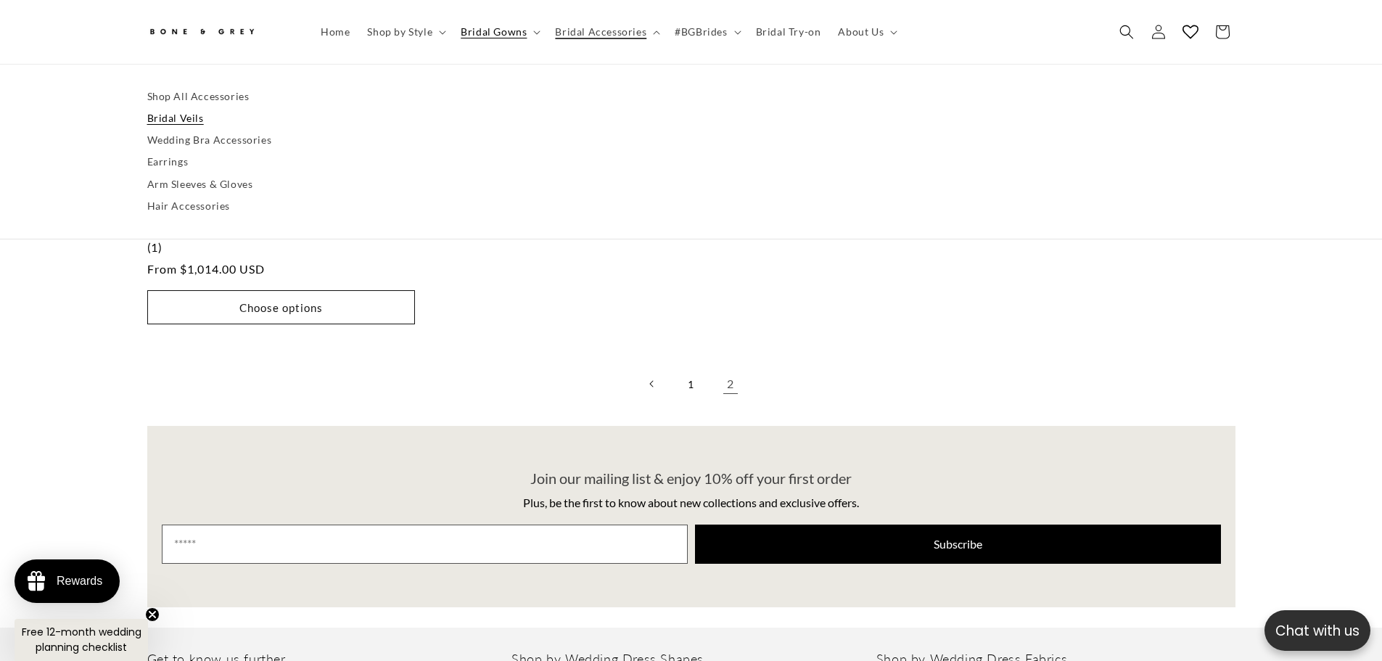
scroll to position [0, 0]
click at [191, 139] on link "Wedding Bra Accessories" at bounding box center [691, 140] width 1088 height 22
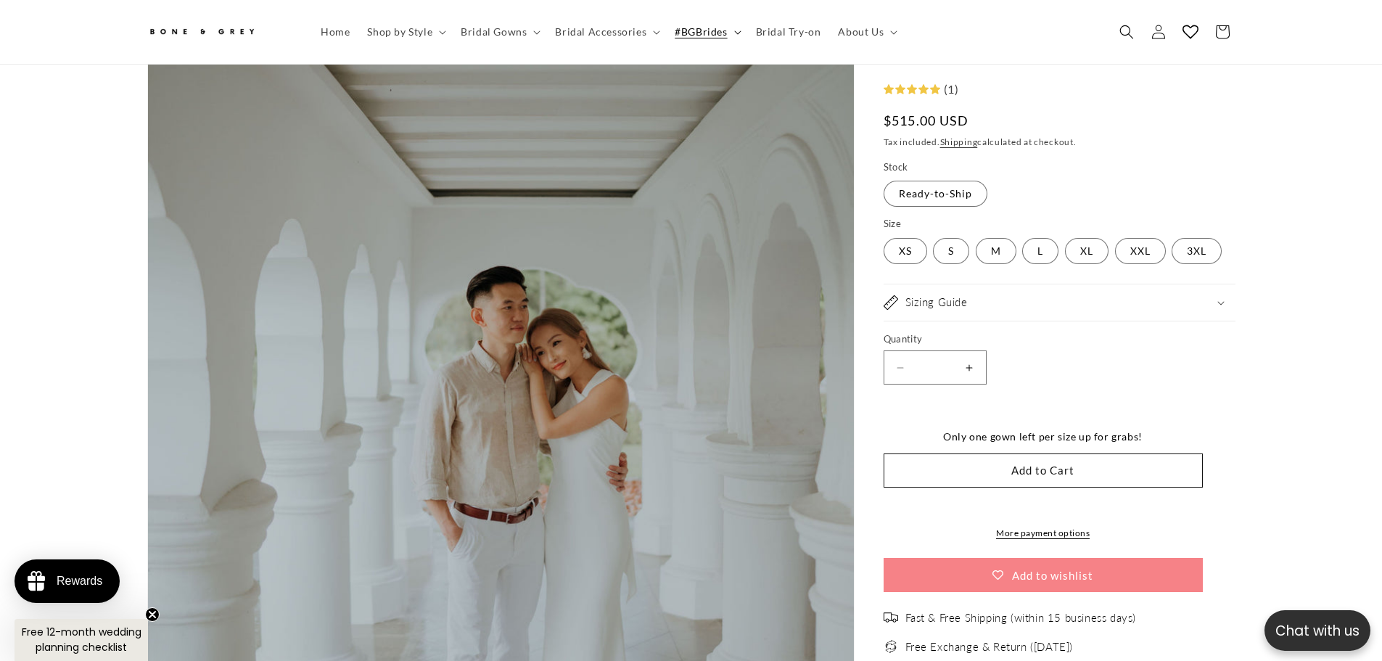
scroll to position [282, 0]
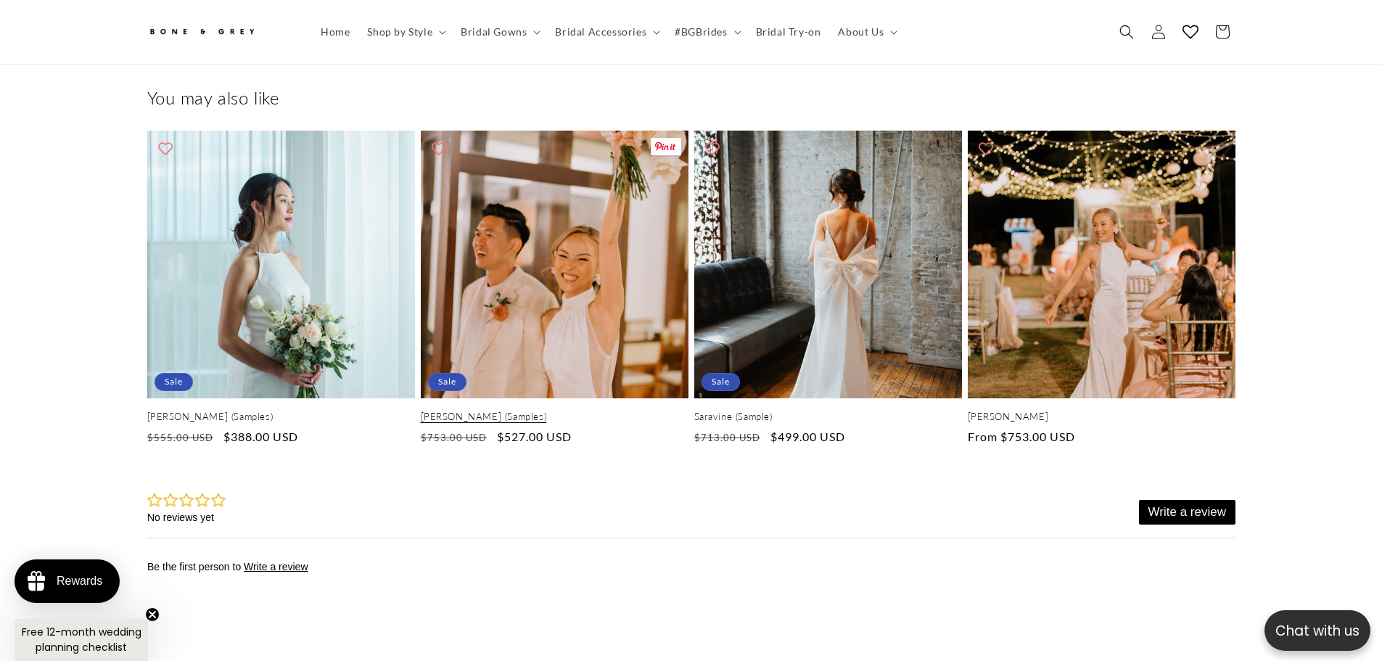
scroll to position [0, 798]
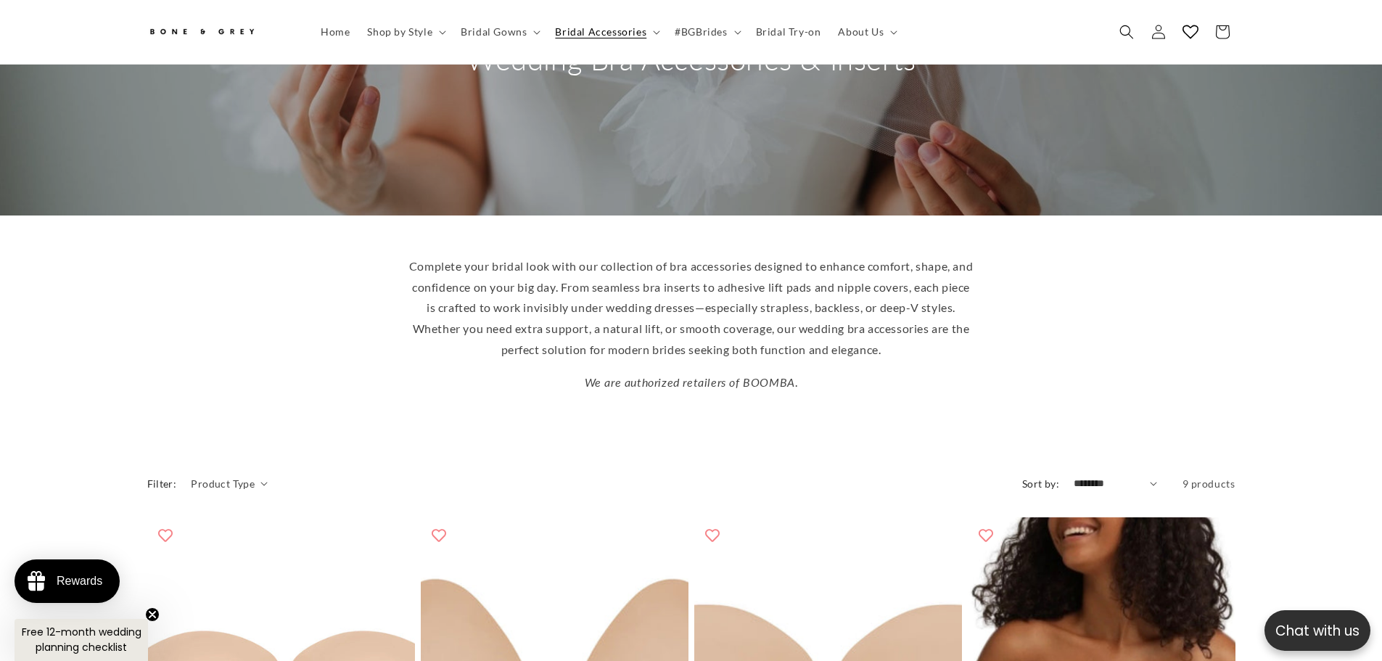
scroll to position [94, 0]
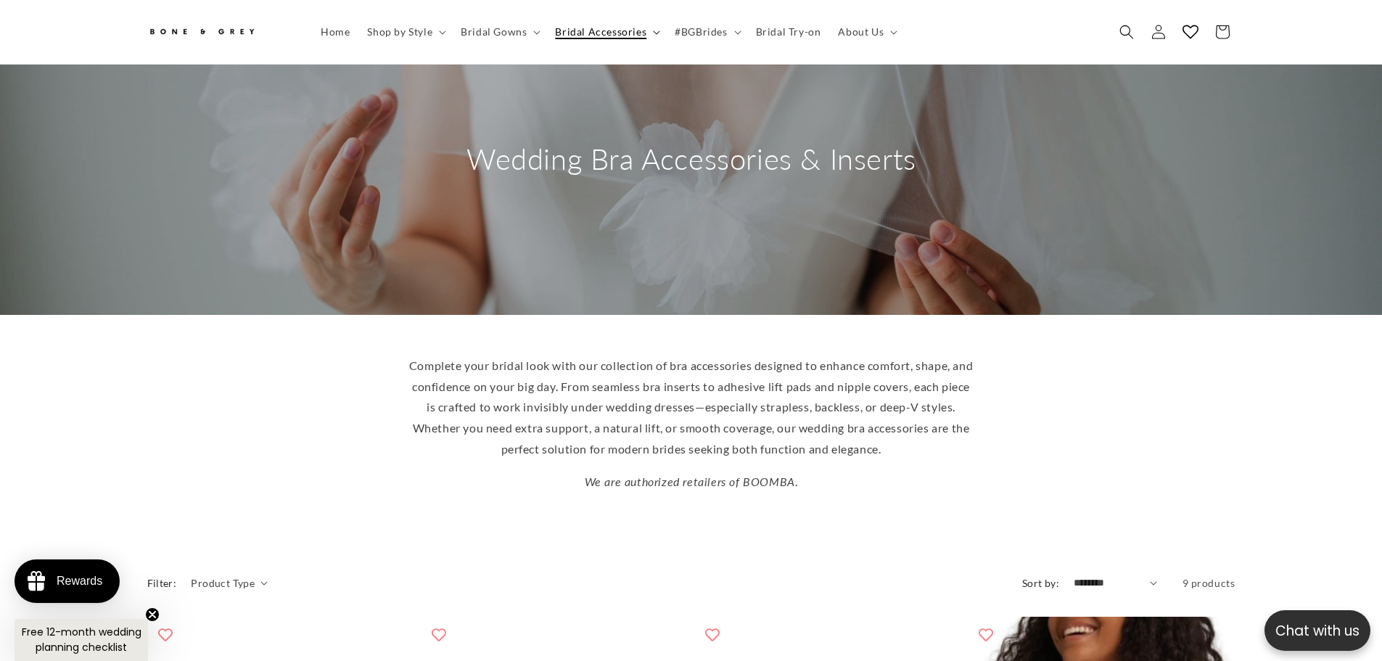
click at [590, 38] on span "Bridal Accessories" at bounding box center [600, 31] width 91 height 13
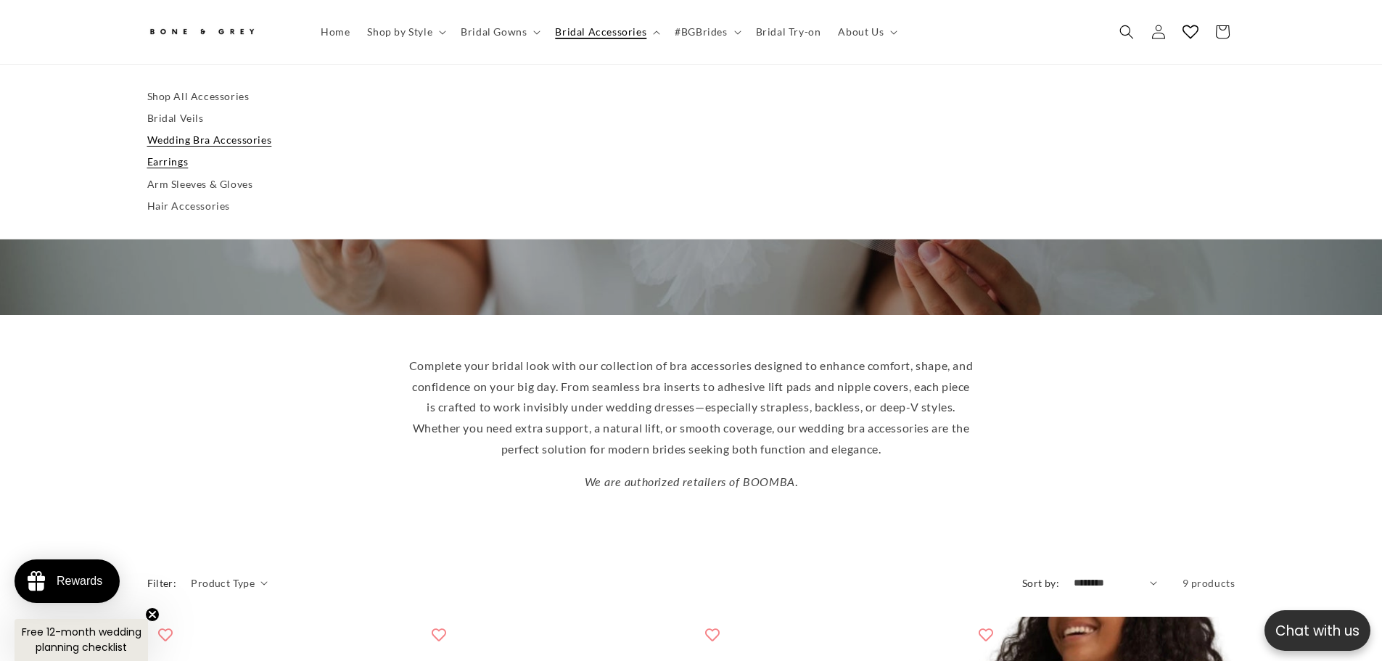
click at [219, 157] on link "Earrings" at bounding box center [691, 163] width 1088 height 22
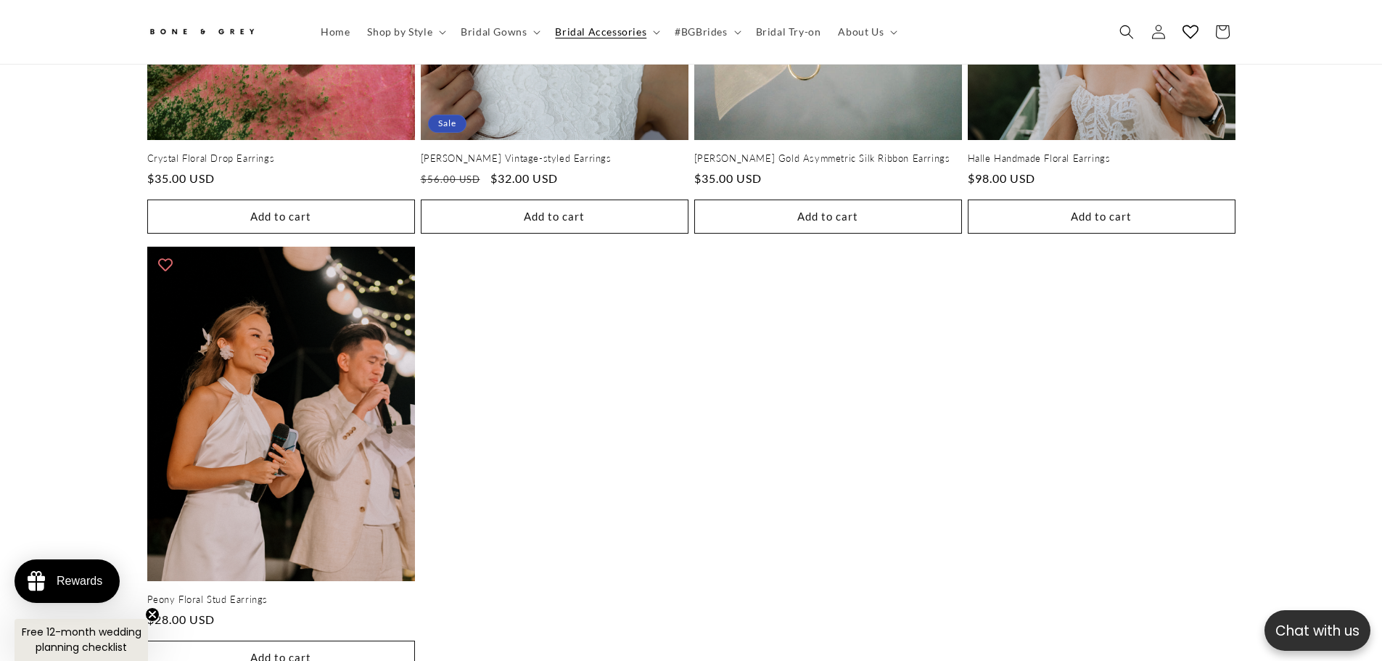
scroll to position [0, 798]
